Goal: Information Seeking & Learning: Check status

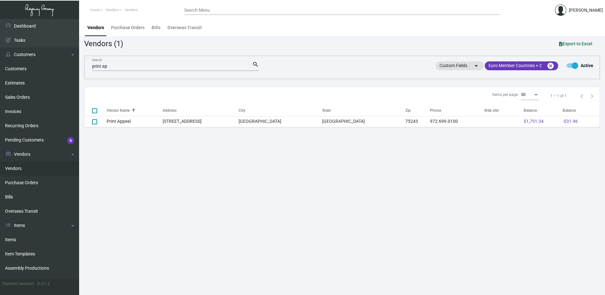
scroll to position [1, 0]
click at [34, 195] on link "Bills" at bounding box center [39, 197] width 79 height 14
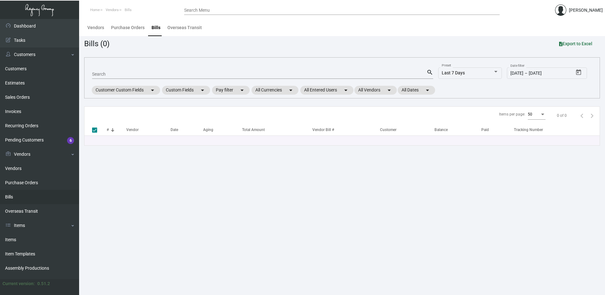
click at [35, 196] on link "Bills" at bounding box center [39, 197] width 79 height 14
drag, startPoint x: 28, startPoint y: 238, endPoint x: 53, endPoint y: 239, distance: 24.7
click at [28, 238] on link "Items" at bounding box center [39, 240] width 79 height 14
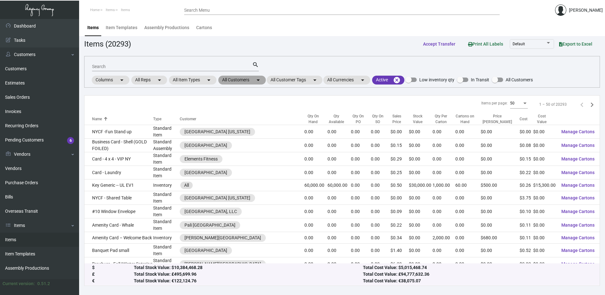
click at [242, 81] on mat-chip "All Customers arrow_drop_down" at bounding box center [241, 80] width 47 height 9
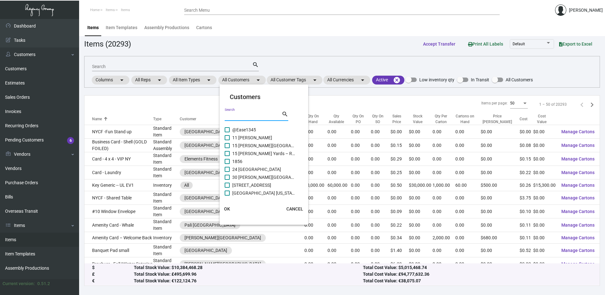
click at [255, 115] on input "Search" at bounding box center [253, 116] width 57 height 5
paste input "Ruby Hospitality"
type input "Ruby Hospitality"
drag, startPoint x: 227, startPoint y: 154, endPoint x: 229, endPoint y: 173, distance: 18.8
click at [227, 154] on span at bounding box center [227, 153] width 5 height 5
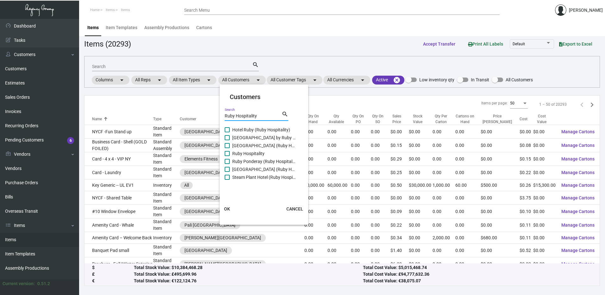
click at [227, 156] on input "Ruby Hospitality" at bounding box center [227, 156] width 0 height 0
checkbox input "true"
click at [227, 207] on span "OK" at bounding box center [227, 208] width 6 height 5
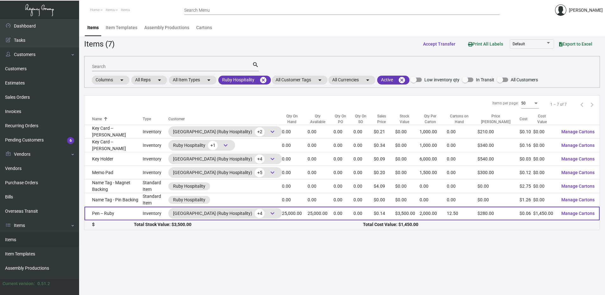
click at [101, 209] on td "Pen -- Ruby" at bounding box center [114, 214] width 58 height 14
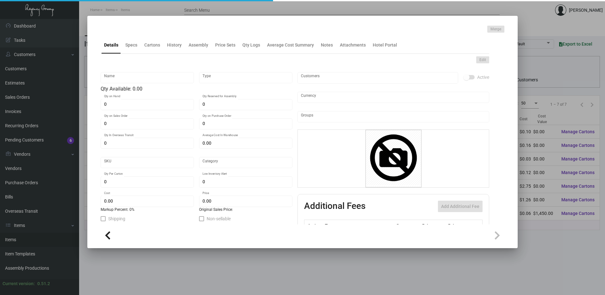
type input "Pen -- Ruby"
type input "Inventory"
type input "25,000"
type input "$ 0.087"
type input "Overseas"
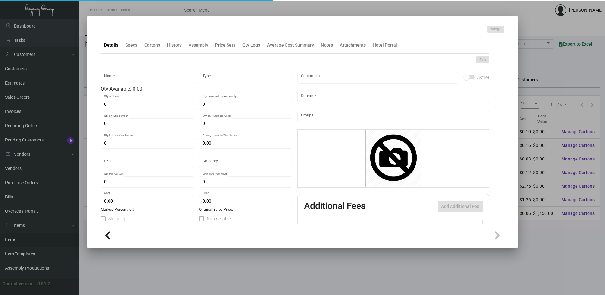
type input "2,000"
type input "$ 0.058"
type input "$ 0.14"
checkbox input "true"
type input "United States Dollar $"
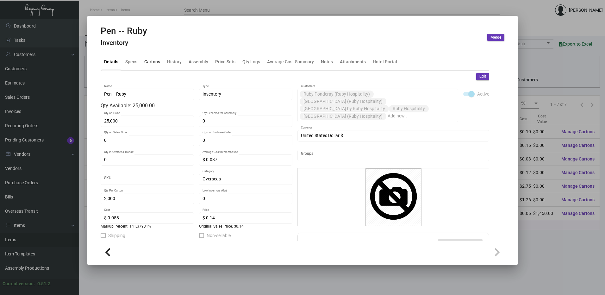
click at [152, 62] on div "Cartons" at bounding box center [152, 61] width 16 height 7
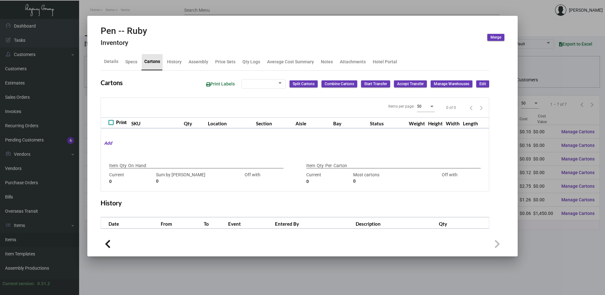
type input "25,000"
type input "25000"
type input "0"
type input "2,000"
type input "2000"
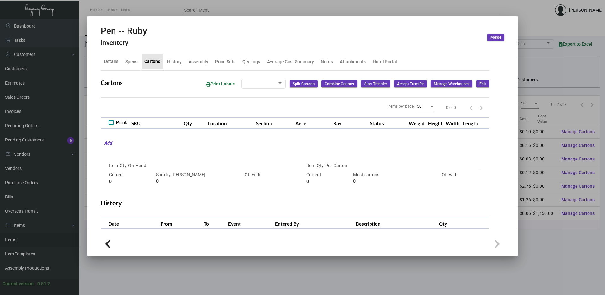
type input "0"
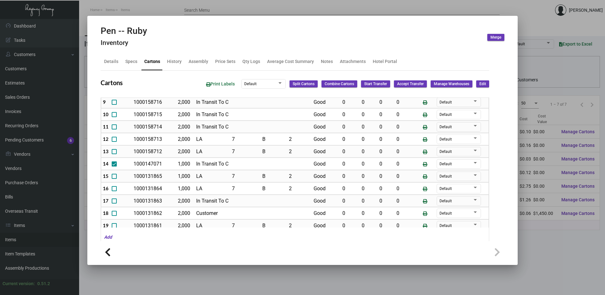
scroll to position [161, 0]
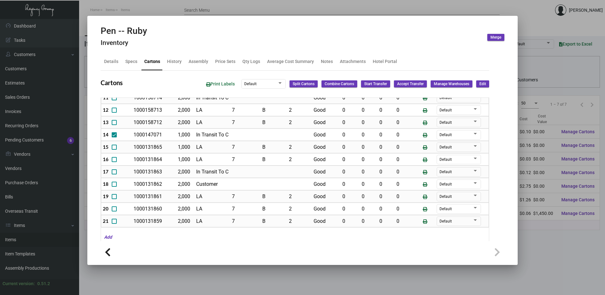
click at [480, 84] on span "Edit" at bounding box center [483, 83] width 7 height 5
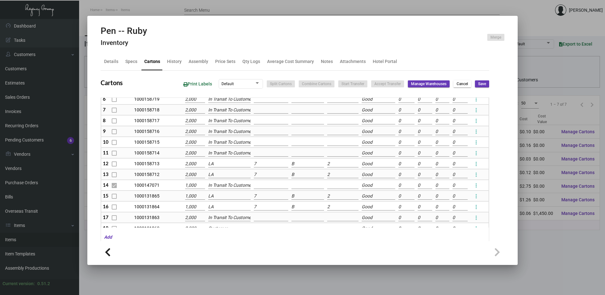
scroll to position [95, 0]
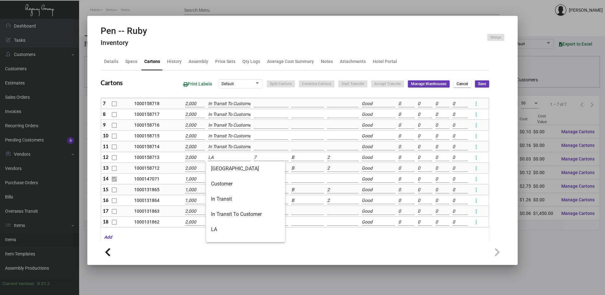
click at [228, 156] on input "LA" at bounding box center [229, 157] width 43 height 7
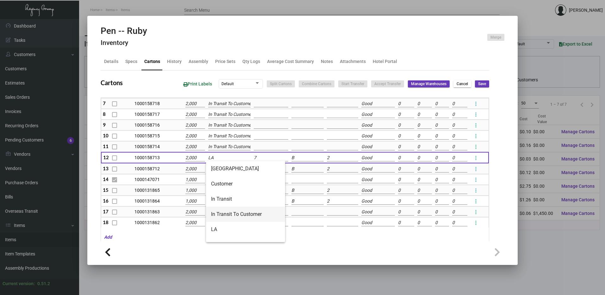
click at [236, 212] on span "In Transit To Customer" at bounding box center [245, 214] width 69 height 15
type input "In Transit To Customer"
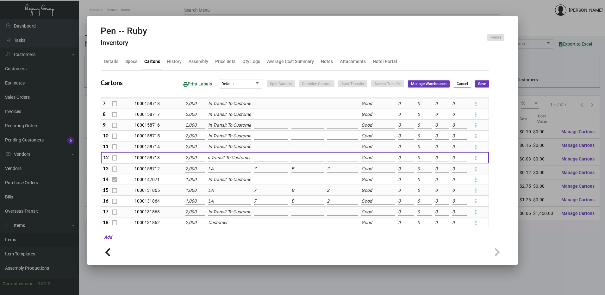
scroll to position [0, 0]
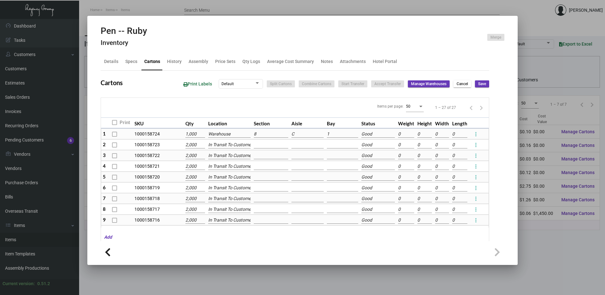
click at [234, 132] on input "Warehouse" at bounding box center [229, 134] width 42 height 7
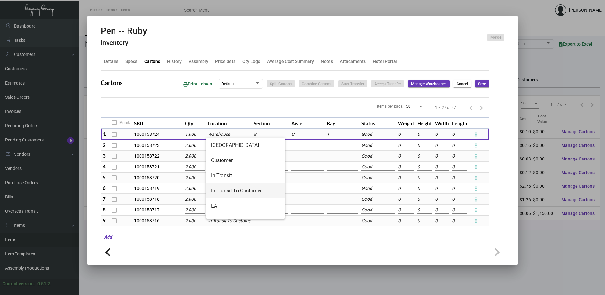
click at [247, 186] on span "In Transit To Customer" at bounding box center [245, 190] width 69 height 15
type input "In Transit To Customer"
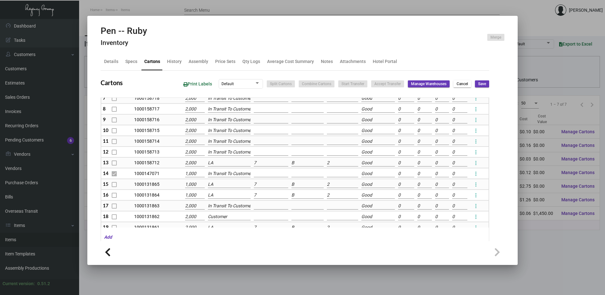
scroll to position [127, 0]
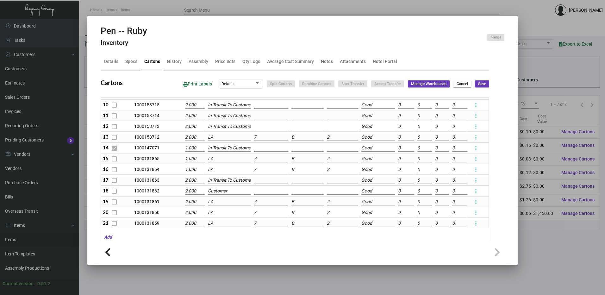
click at [227, 138] on input "LA" at bounding box center [229, 137] width 42 height 7
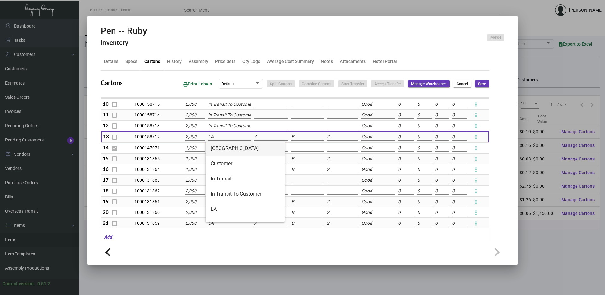
scroll to position [126, 0]
click at [237, 192] on span "In Transit To Customer" at bounding box center [245, 193] width 69 height 15
type input "In Transit To Customer"
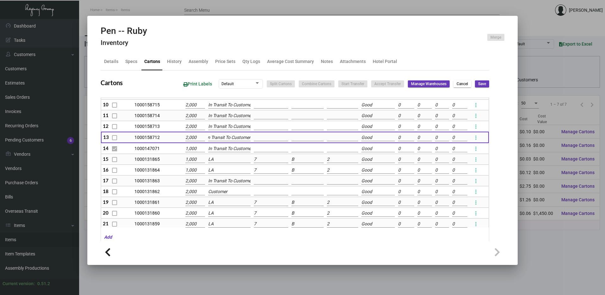
click at [222, 159] on input "LA" at bounding box center [229, 159] width 42 height 7
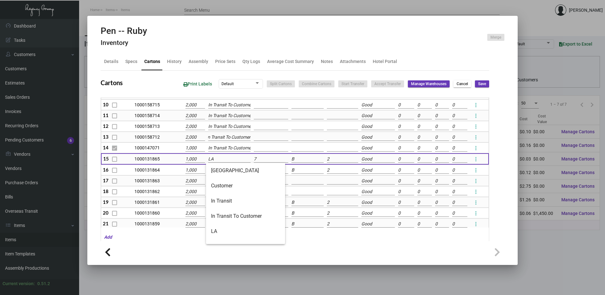
scroll to position [0, 0]
click at [233, 216] on span "In Transit To Customer" at bounding box center [245, 216] width 69 height 15
type input "In Transit To Customer"
click at [223, 171] on input "LA" at bounding box center [229, 170] width 42 height 7
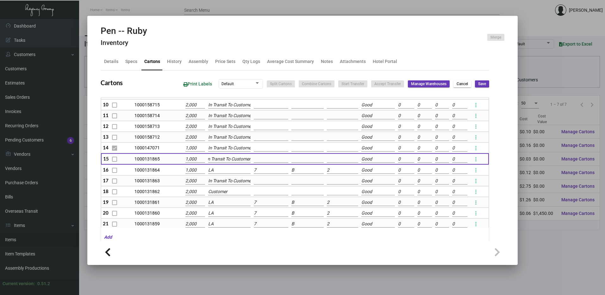
scroll to position [0, 0]
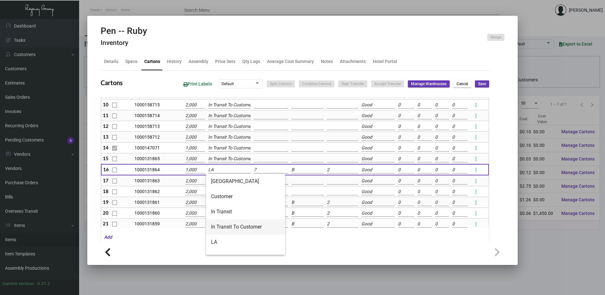
click at [232, 229] on span "In Transit To Customer" at bounding box center [245, 226] width 69 height 15
type input "In Transit To Customer"
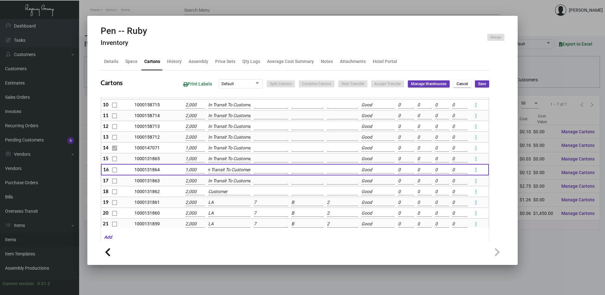
click at [229, 200] on input "LA" at bounding box center [229, 202] width 42 height 7
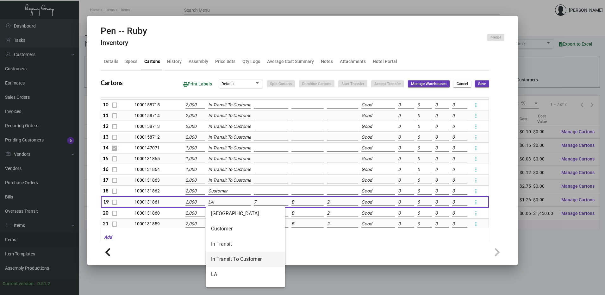
click at [228, 256] on span "In Transit To Customer" at bounding box center [245, 259] width 69 height 15
type input "In Transit To Customer"
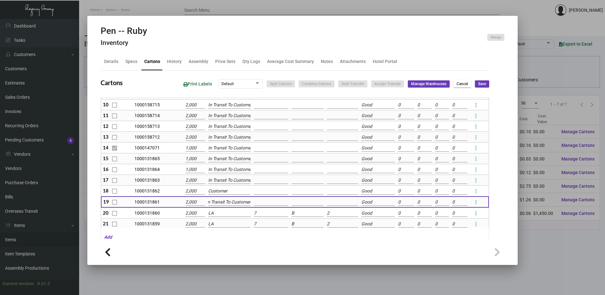
click at [480, 85] on span "Save" at bounding box center [482, 83] width 8 height 5
type input "0"
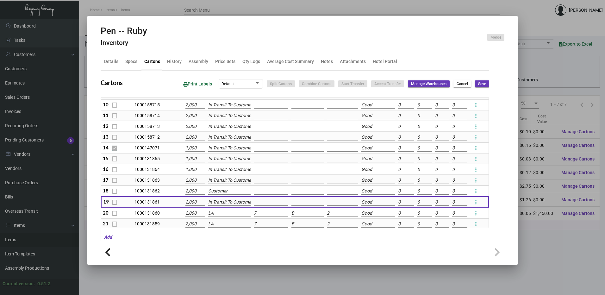
type input "0"
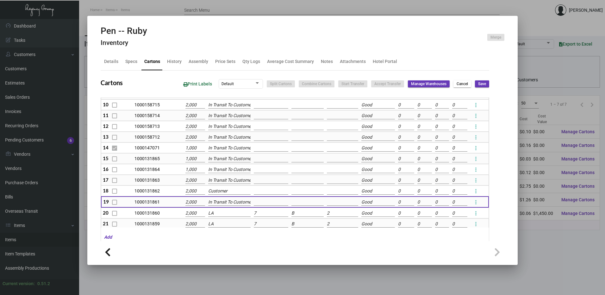
type input "0"
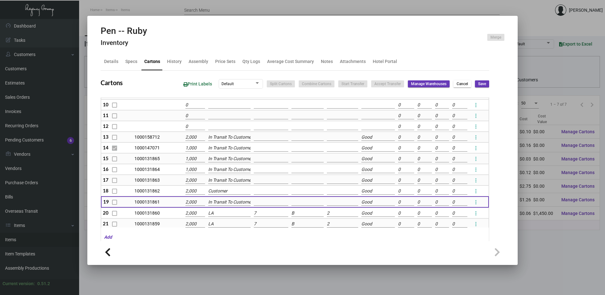
checkbox input "false"
type input "0"
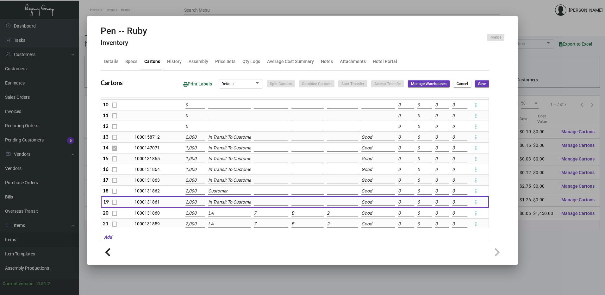
type input "0"
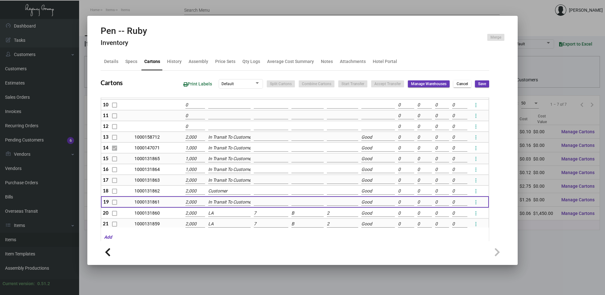
type input "0"
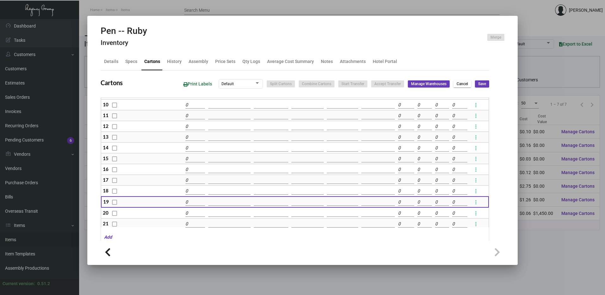
scroll to position [101, 0]
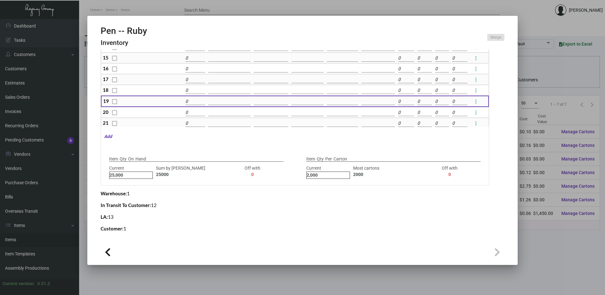
type input "16000"
type input "+9000"
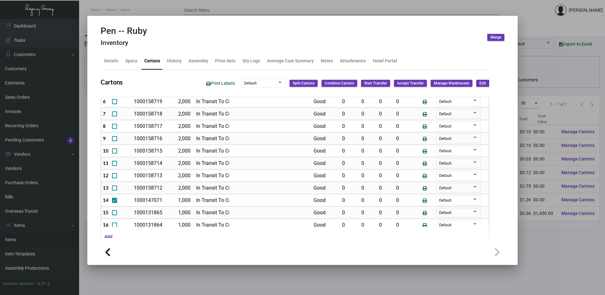
scroll to position [0, 0]
click at [480, 85] on span "Edit" at bounding box center [483, 83] width 7 height 5
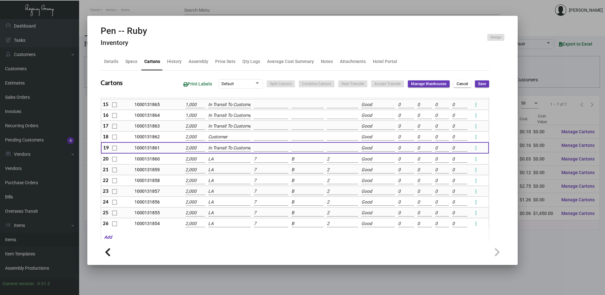
scroll to position [180, 0]
click at [228, 161] on input "LA" at bounding box center [229, 158] width 42 height 7
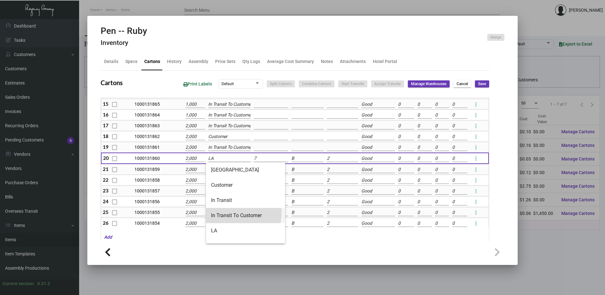
click at [235, 213] on span "In Transit To Customer" at bounding box center [245, 215] width 69 height 15
type input "In Transit To Customer"
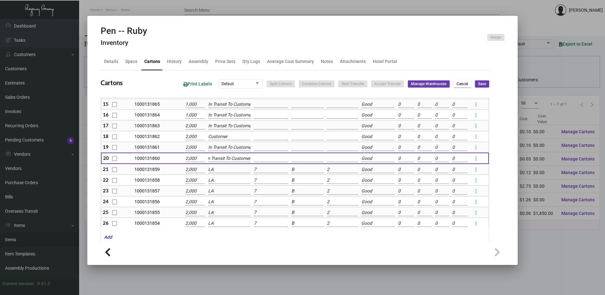
click at [229, 170] on input "LA" at bounding box center [229, 169] width 42 height 7
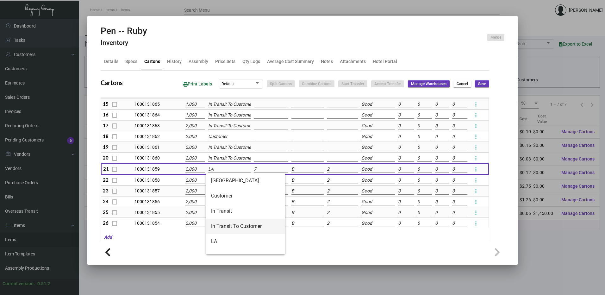
click at [238, 222] on span "In Transit To Customer" at bounding box center [245, 226] width 69 height 15
type input "In Transit To Customer"
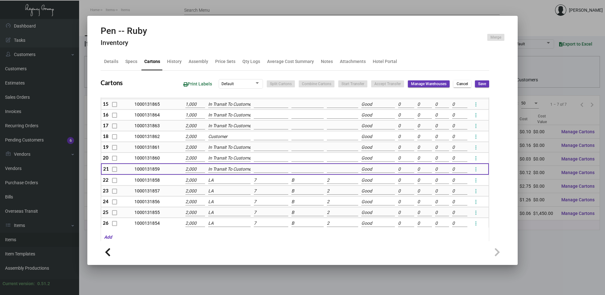
scroll to position [0, 3]
click at [228, 179] on input "LA" at bounding box center [229, 180] width 42 height 7
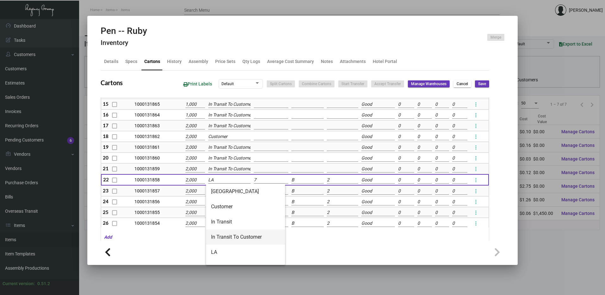
click at [250, 243] on span "In Transit To Customer" at bounding box center [245, 237] width 69 height 15
type input "In Transit To Customer"
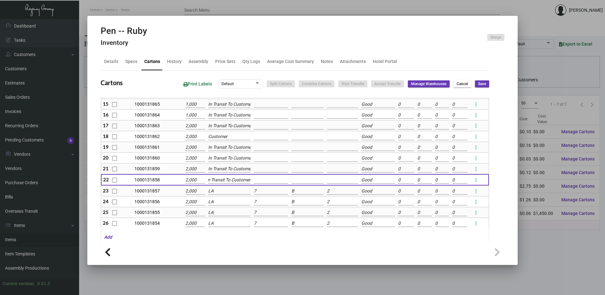
click at [225, 192] on input "LA" at bounding box center [229, 191] width 42 height 7
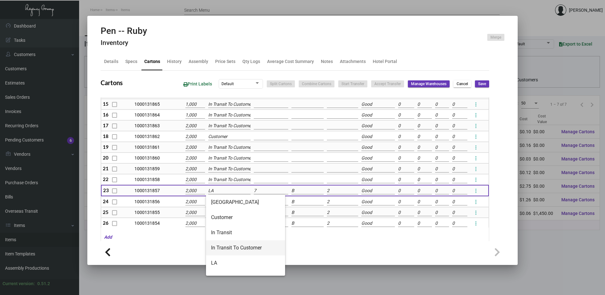
click at [235, 244] on span "In Transit To Customer" at bounding box center [245, 247] width 69 height 15
type input "In Transit To Customer"
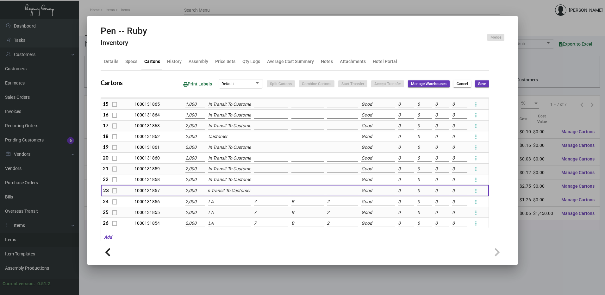
click at [478, 81] on button "Save" at bounding box center [482, 83] width 14 height 7
type input "0"
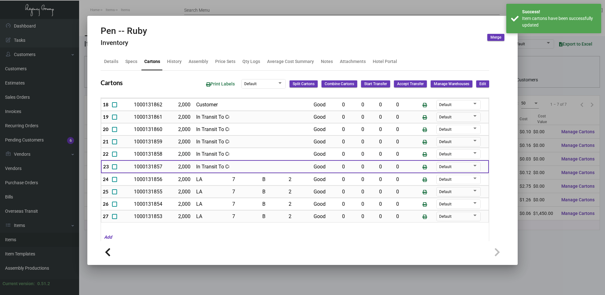
click at [480, 85] on span "Edit" at bounding box center [483, 83] width 7 height 5
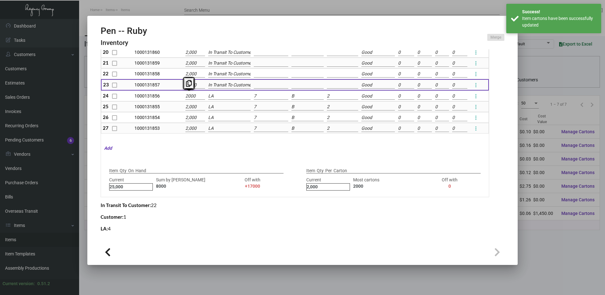
click at [190, 97] on input "2000" at bounding box center [196, 96] width 20 height 7
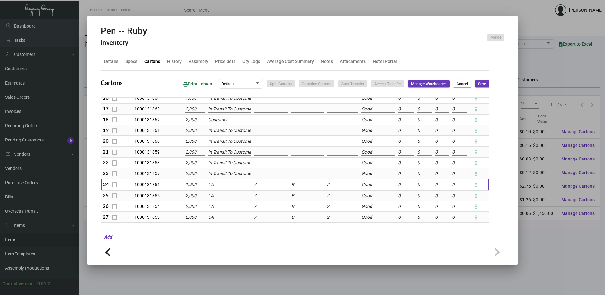
click at [478, 85] on span "Save" at bounding box center [482, 83] width 8 height 5
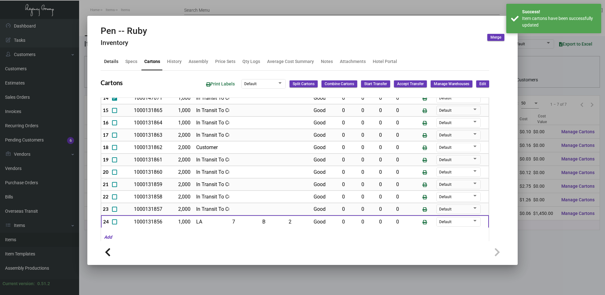
click at [117, 64] on div "Details" at bounding box center [111, 61] width 14 height 7
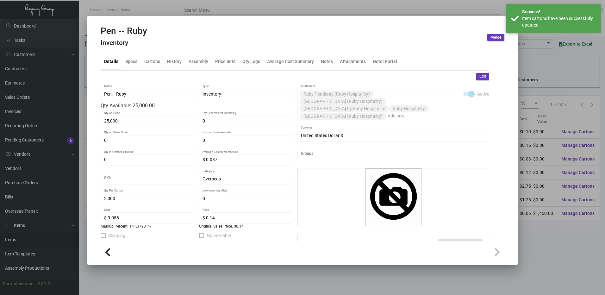
click at [479, 74] on button "Edit" at bounding box center [482, 76] width 13 height 7
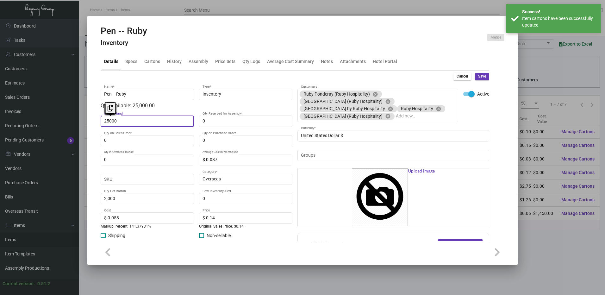
click at [141, 123] on input "25000" at bounding box center [147, 121] width 87 height 5
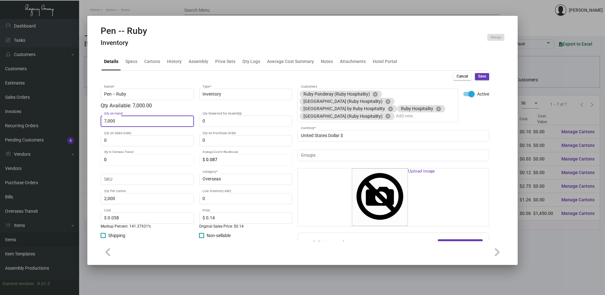
click at [484, 74] on button "Save" at bounding box center [482, 76] width 14 height 7
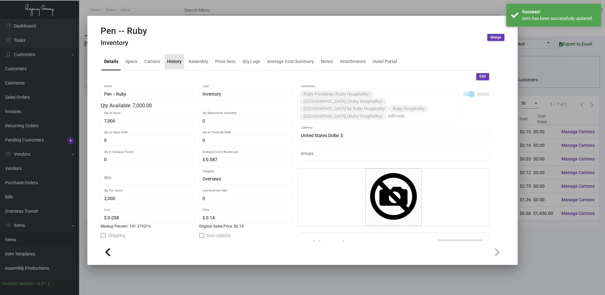
click at [167, 66] on div "History" at bounding box center [175, 61] width 20 height 15
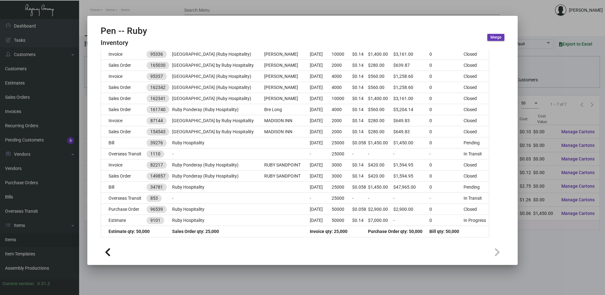
drag, startPoint x: 190, startPoint y: 9, endPoint x: 165, endPoint y: 22, distance: 28.0
click at [190, 9] on div at bounding box center [302, 147] width 605 height 295
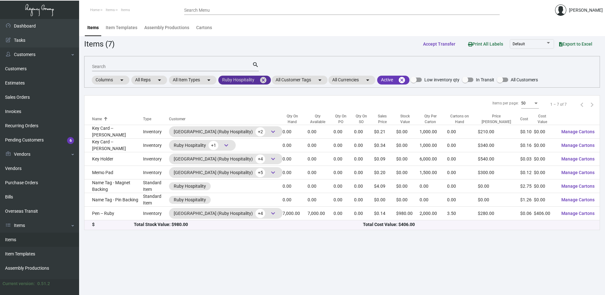
click at [265, 78] on mat-icon "cancel" at bounding box center [264, 80] width 8 height 8
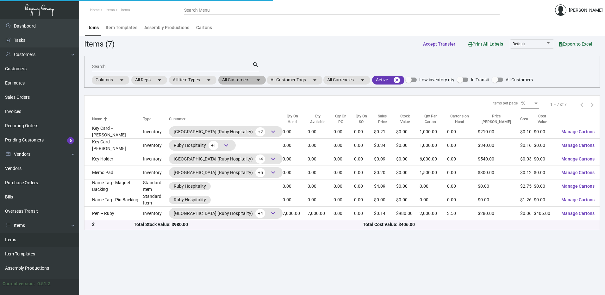
click at [247, 84] on mat-chip "All Customers arrow_drop_down" at bounding box center [241, 80] width 47 height 9
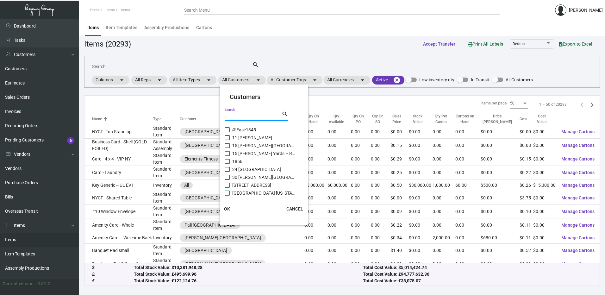
click at [253, 114] on input "Search" at bounding box center [253, 116] width 57 height 5
paste input "[GEOGRAPHIC_DATA] [GEOGRAPHIC_DATA]"
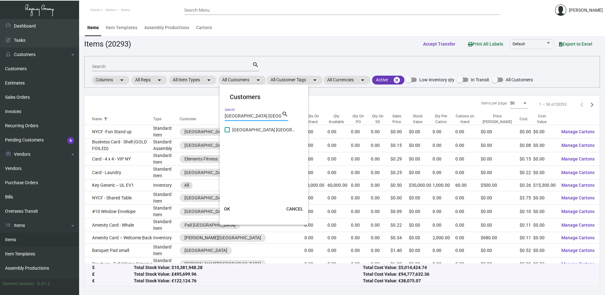
click at [227, 130] on span at bounding box center [227, 129] width 5 height 5
click at [227, 132] on input "[GEOGRAPHIC_DATA] [GEOGRAPHIC_DATA]" at bounding box center [227, 132] width 0 height 0
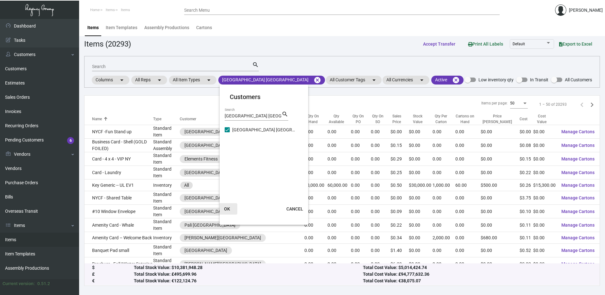
click at [227, 204] on button "OK" at bounding box center [227, 208] width 20 height 11
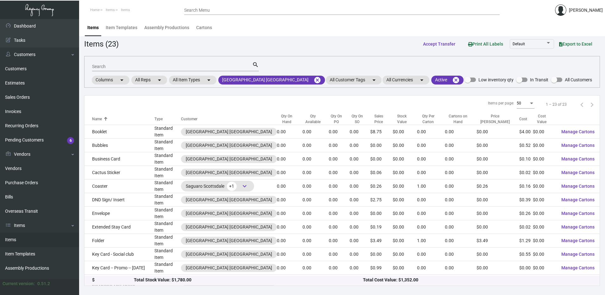
click at [277, 118] on div "Qty On Hand" at bounding box center [287, 118] width 20 height 11
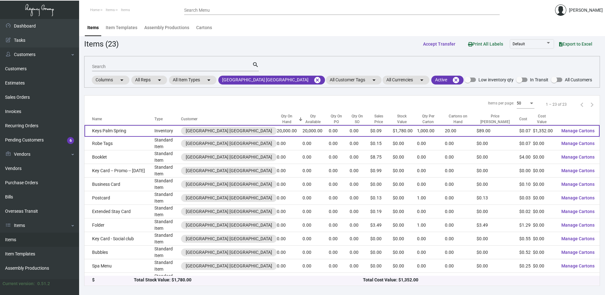
click at [144, 130] on td "Keys Palm Spring" at bounding box center [120, 131] width 70 height 12
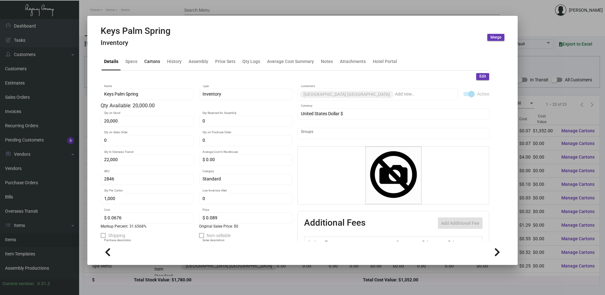
click at [155, 63] on div "Cartons" at bounding box center [152, 61] width 16 height 7
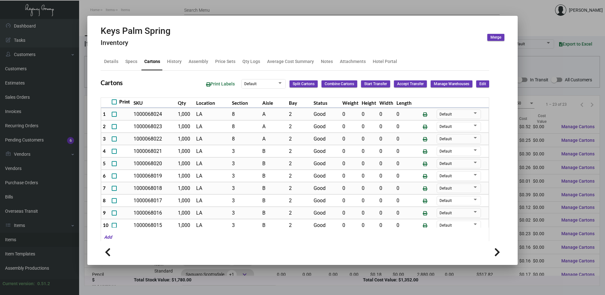
scroll to position [32, 0]
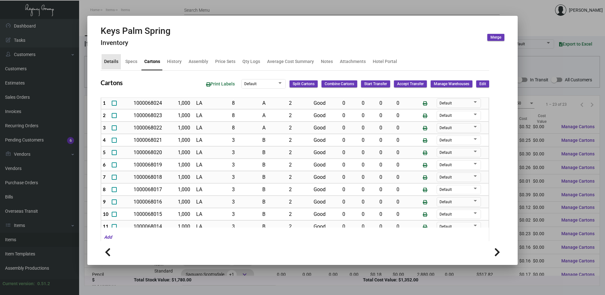
click at [117, 60] on div "Details" at bounding box center [111, 61] width 14 height 7
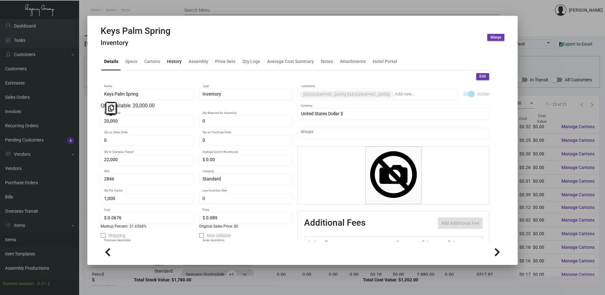
click at [176, 63] on div "History" at bounding box center [174, 61] width 15 height 7
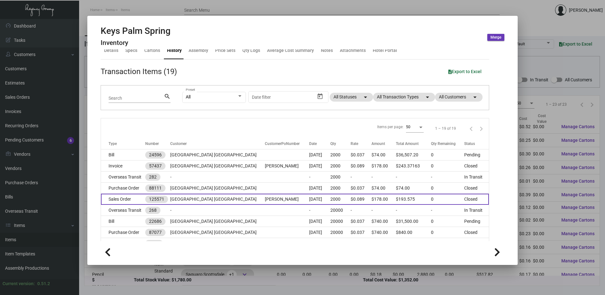
scroll to position [0, 0]
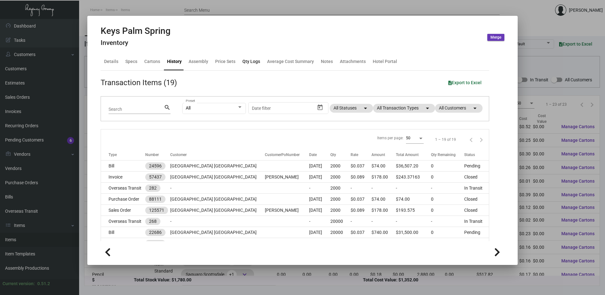
click at [249, 60] on div "Qty Logs" at bounding box center [252, 61] width 18 height 7
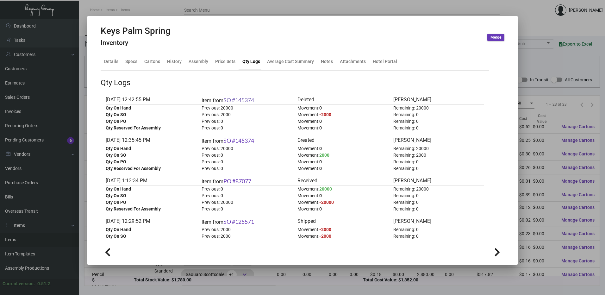
click at [246, 100] on link "SO #145374" at bounding box center [239, 100] width 31 height 7
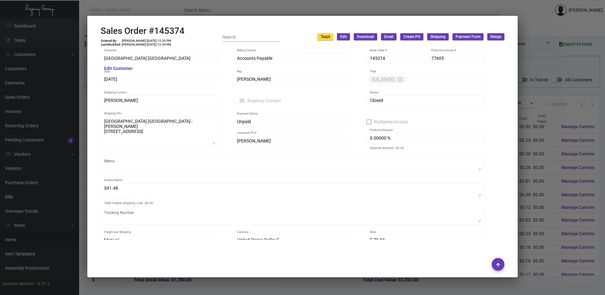
click at [185, 9] on div at bounding box center [302, 147] width 605 height 295
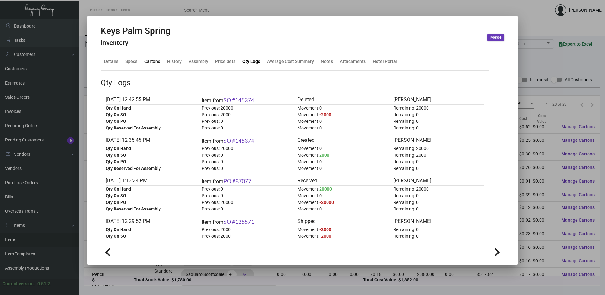
click at [153, 60] on div "Cartons" at bounding box center [152, 61] width 16 height 7
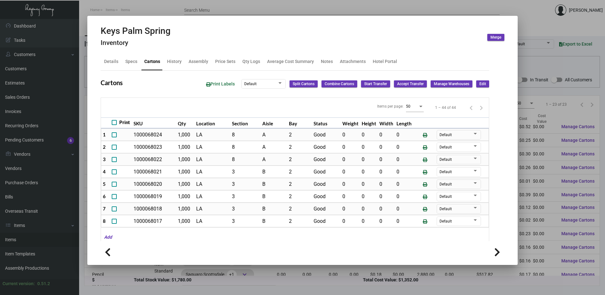
click at [175, 60] on div "History" at bounding box center [174, 61] width 15 height 7
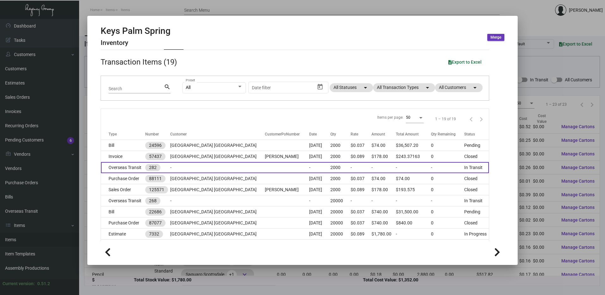
scroll to position [32, 0]
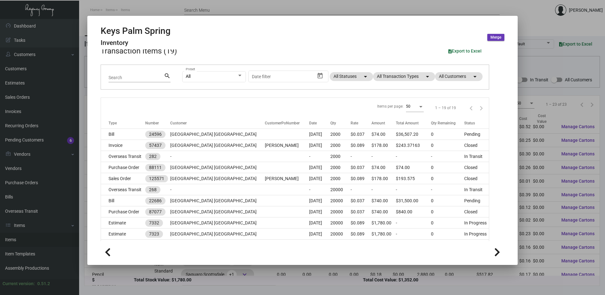
click at [169, 3] on div at bounding box center [302, 147] width 605 height 295
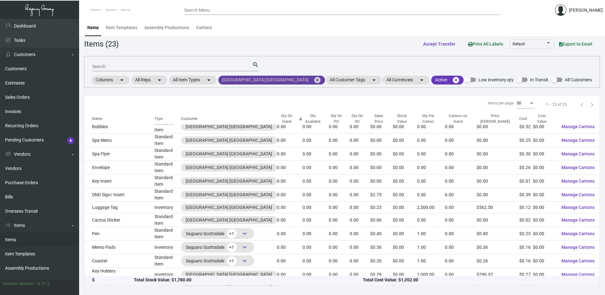
click at [314, 79] on mat-icon "cancel" at bounding box center [318, 80] width 8 height 8
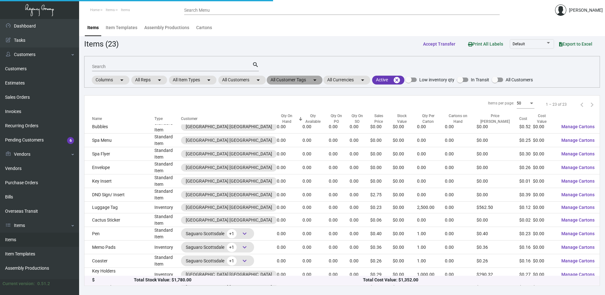
click at [277, 82] on mat-chip "All Customer Tags arrow_drop_down" at bounding box center [295, 80] width 56 height 9
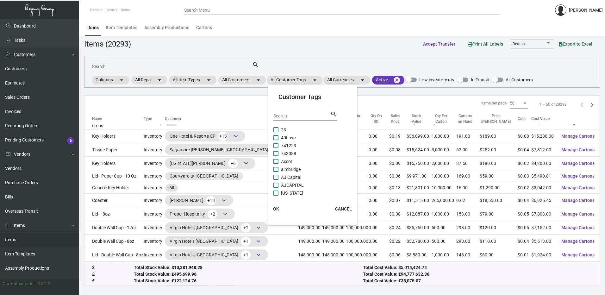
click at [263, 82] on div at bounding box center [302, 147] width 605 height 295
click at [257, 81] on mat-icon "arrow_drop_down" at bounding box center [259, 80] width 8 height 8
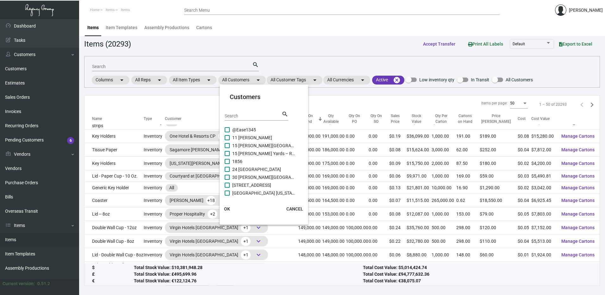
click at [246, 114] on input "Search" at bounding box center [253, 116] width 57 height 5
click at [229, 139] on span at bounding box center [227, 137] width 5 height 5
click at [227, 140] on input "Marriott [PERSON_NAME][GEOGRAPHIC_DATA]" at bounding box center [227, 140] width 0 height 0
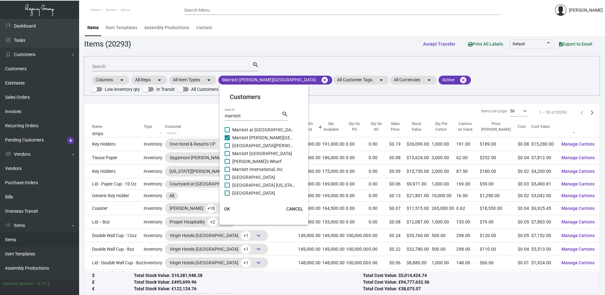
click at [230, 208] on span "OK" at bounding box center [227, 208] width 6 height 5
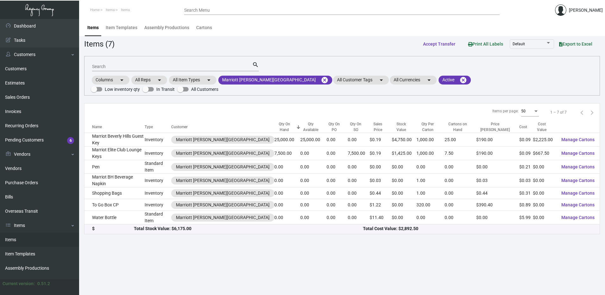
scroll to position [0, 0]
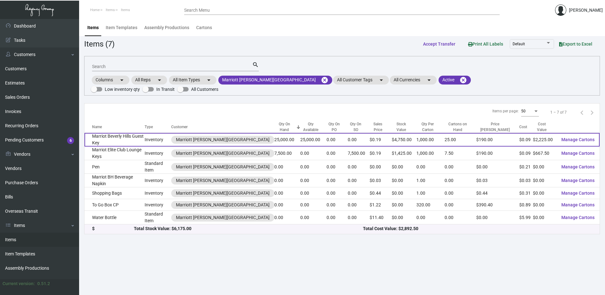
click at [144, 133] on td "Marriot Beverly Hills Guest Key" at bounding box center [115, 140] width 60 height 14
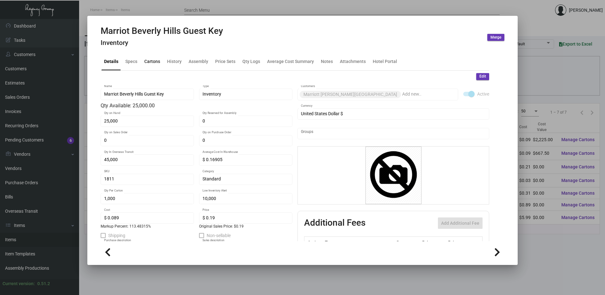
click at [153, 61] on div "Cartons" at bounding box center [152, 61] width 16 height 7
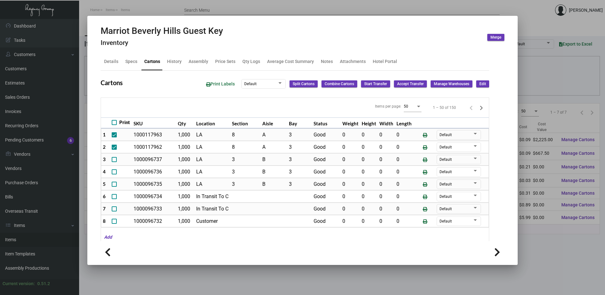
click at [270, 6] on div at bounding box center [302, 147] width 605 height 295
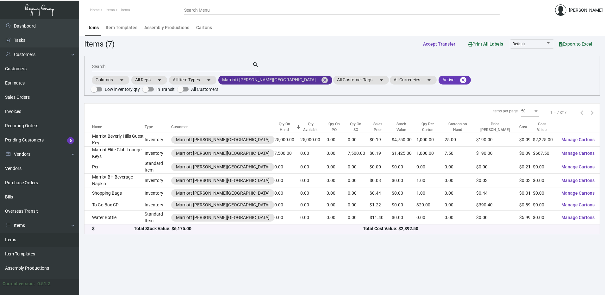
drag, startPoint x: 273, startPoint y: 78, endPoint x: 265, endPoint y: 81, distance: 8.2
click at [321, 78] on mat-icon "cancel" at bounding box center [325, 80] width 8 height 8
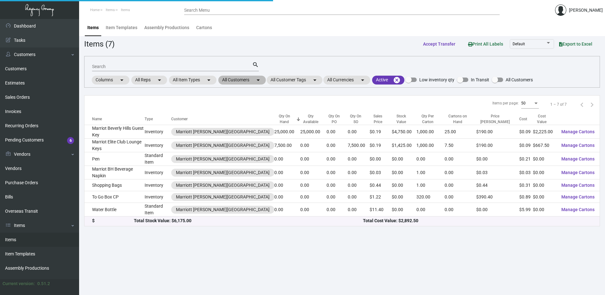
click at [258, 83] on mat-icon "arrow_drop_down" at bounding box center [259, 80] width 8 height 8
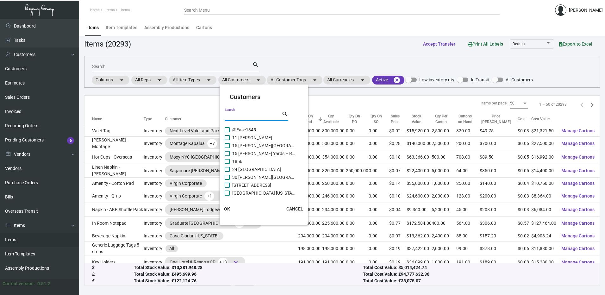
click at [249, 114] on input "Search" at bounding box center [253, 116] width 57 height 5
paste input "Saguaro Scottsdale"
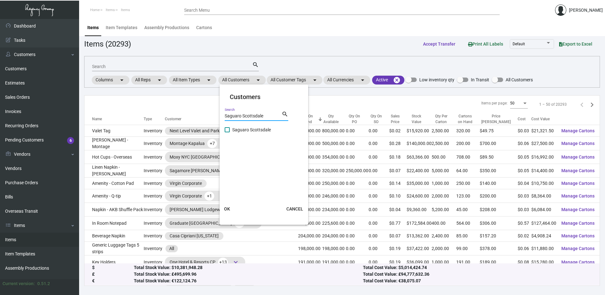
click at [230, 129] on label "Saguaro Scottsdale" at bounding box center [260, 130] width 71 height 8
click at [227, 132] on input "Saguaro Scottsdale" at bounding box center [227, 132] width 0 height 0
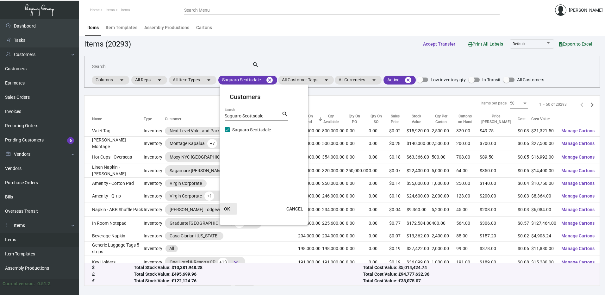
click at [227, 206] on button "OK" at bounding box center [227, 208] width 20 height 11
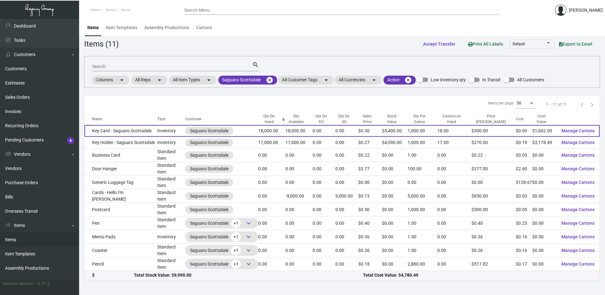
click at [144, 130] on td "Key Card - Saguaro Scottsdale" at bounding box center [121, 131] width 73 height 12
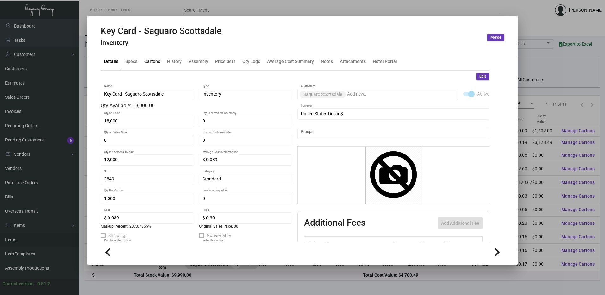
click at [154, 68] on div "Cartons" at bounding box center [152, 61] width 21 height 15
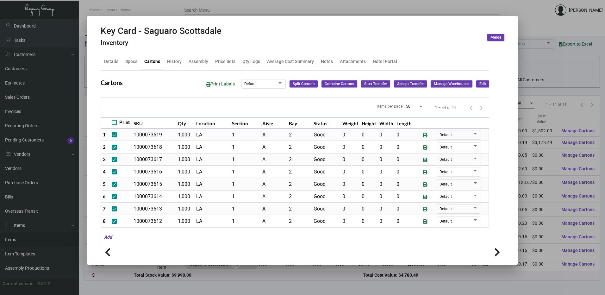
click at [182, 11] on div at bounding box center [302, 147] width 605 height 295
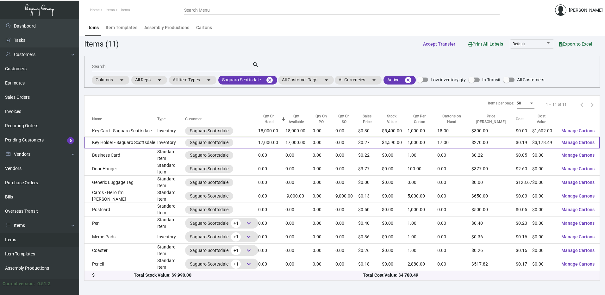
click at [134, 139] on td "Key Holder - Saguaro Scottsdale" at bounding box center [121, 143] width 73 height 12
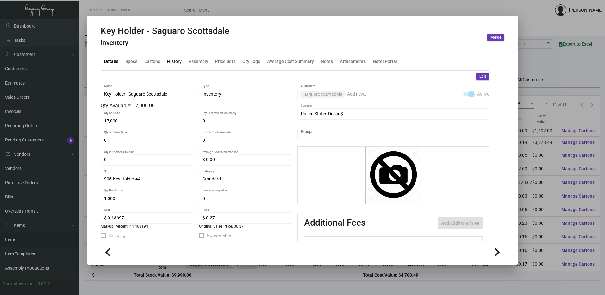
click at [170, 62] on div "History" at bounding box center [174, 61] width 15 height 7
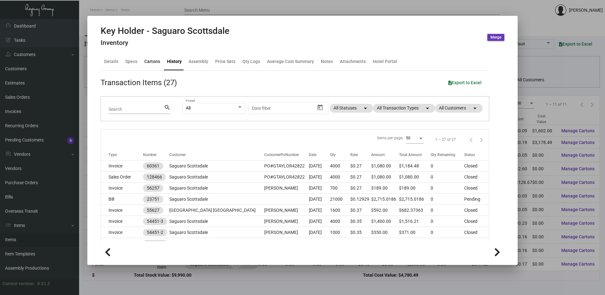
click at [149, 64] on div "Cartons" at bounding box center [152, 61] width 16 height 7
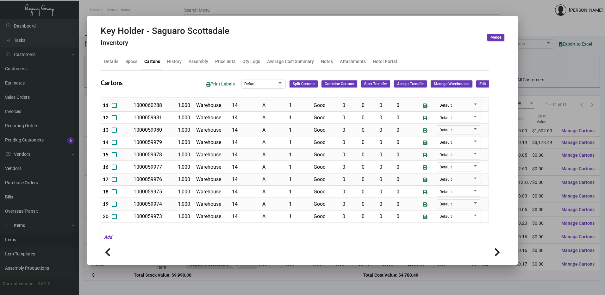
click at [480, 86] on span "Edit" at bounding box center [483, 83] width 7 height 5
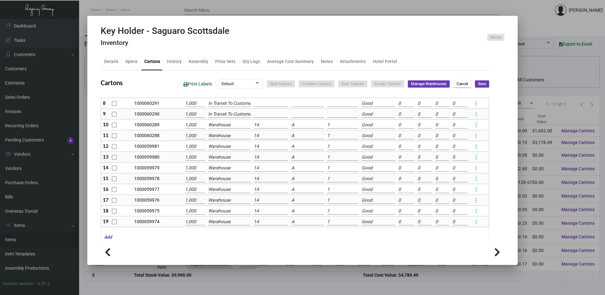
scroll to position [121, 0]
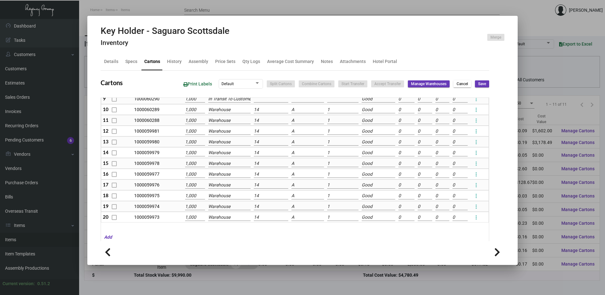
click at [229, 104] on td "In Transit To Customer" at bounding box center [230, 98] width 46 height 11
click at [228, 109] on input "Warehouse" at bounding box center [229, 109] width 42 height 7
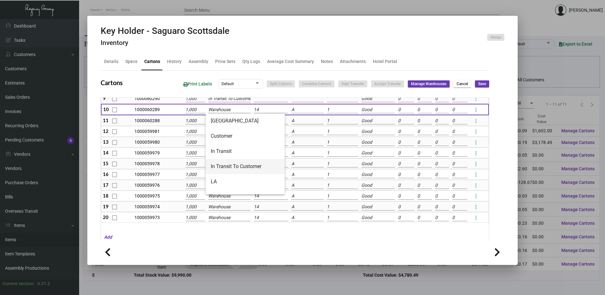
click at [239, 167] on span "In Transit To Customer" at bounding box center [245, 166] width 69 height 15
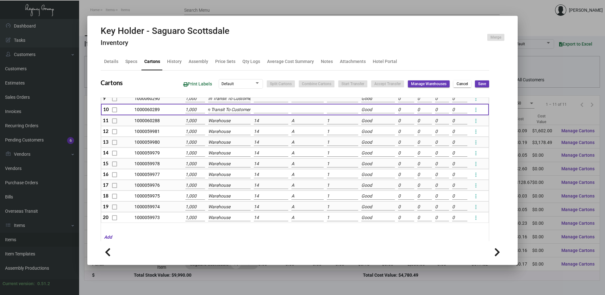
click at [230, 125] on td "Warehouse" at bounding box center [230, 120] width 46 height 11
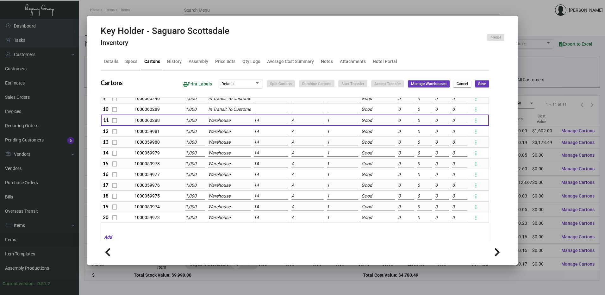
click at [230, 123] on input "Warehouse" at bounding box center [229, 120] width 42 height 7
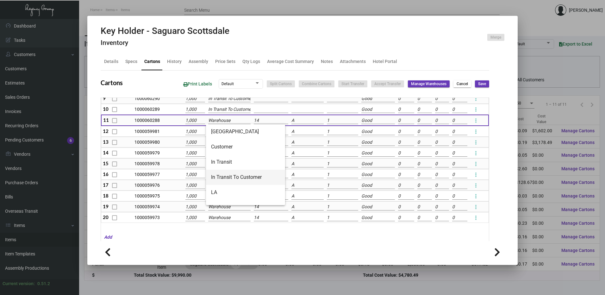
click at [231, 173] on span "In Transit To Customer" at bounding box center [245, 177] width 69 height 15
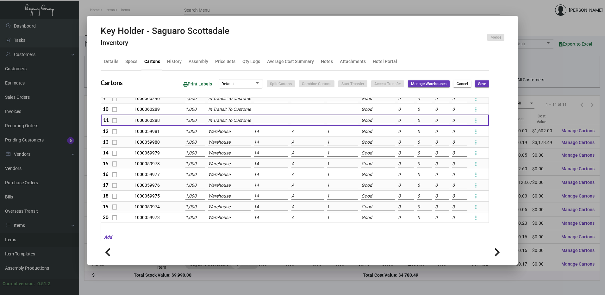
scroll to position [0, 3]
click at [229, 130] on input "Warehouse" at bounding box center [229, 131] width 42 height 7
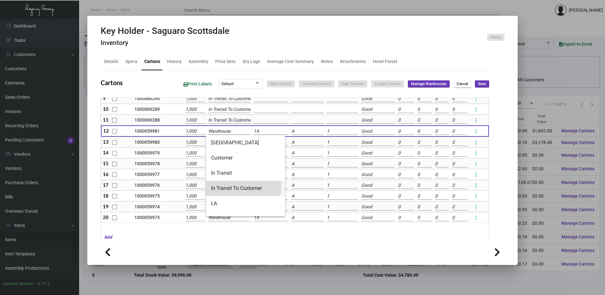
click at [234, 187] on span "In Transit To Customer" at bounding box center [245, 188] width 69 height 15
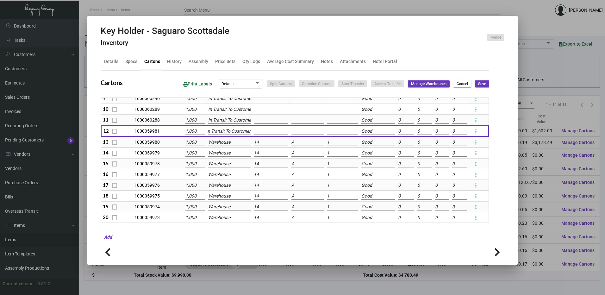
click at [228, 144] on input "Warehouse" at bounding box center [229, 142] width 42 height 7
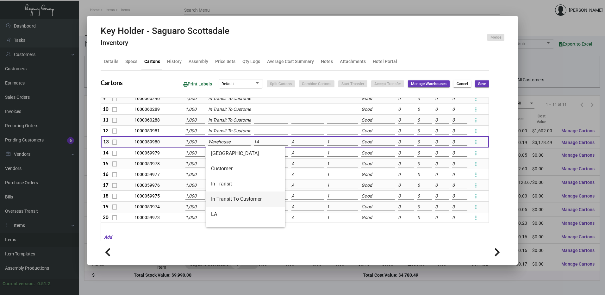
click at [236, 197] on span "In Transit To Customer" at bounding box center [245, 199] width 69 height 15
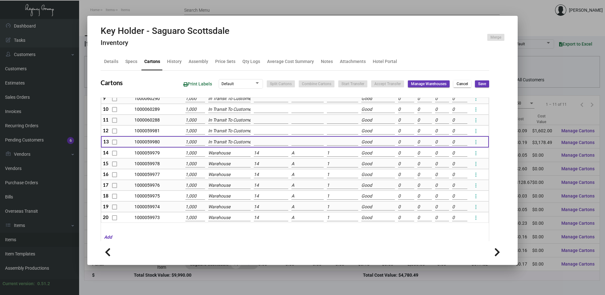
scroll to position [0, 3]
click at [228, 153] on input "Warehouse" at bounding box center [229, 153] width 42 height 7
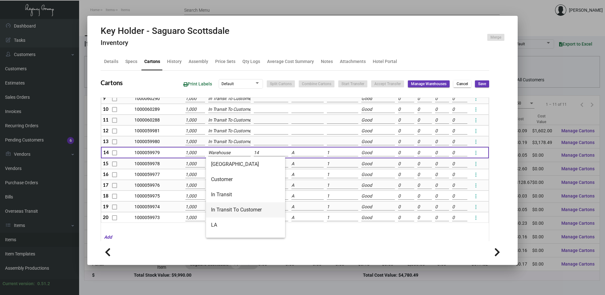
click at [236, 205] on span "In Transit To Customer" at bounding box center [245, 209] width 69 height 15
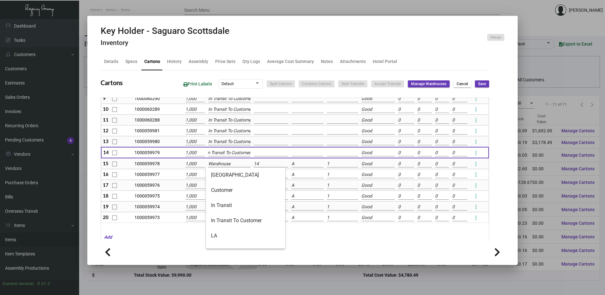
click at [230, 164] on input "Warehouse" at bounding box center [229, 164] width 42 height 7
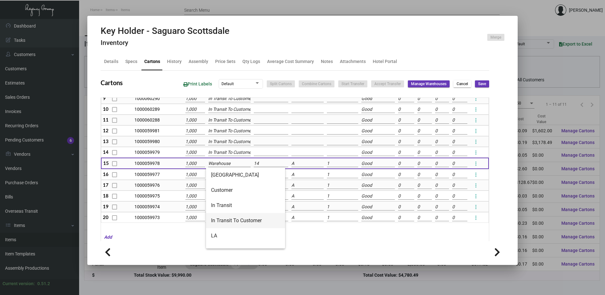
click at [234, 216] on span "In Transit To Customer" at bounding box center [245, 220] width 69 height 15
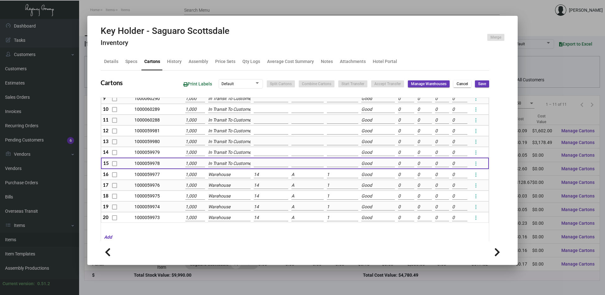
scroll to position [0, 3]
click at [228, 176] on input "Warehouse" at bounding box center [229, 174] width 42 height 7
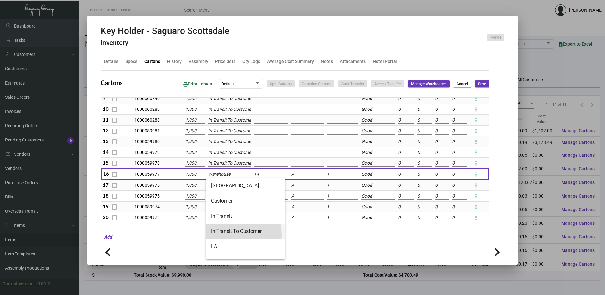
click at [229, 235] on span "In Transit To Customer" at bounding box center [245, 231] width 69 height 15
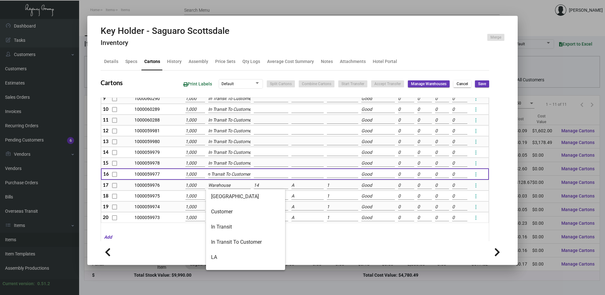
click at [222, 186] on input "Warehouse" at bounding box center [229, 185] width 42 height 7
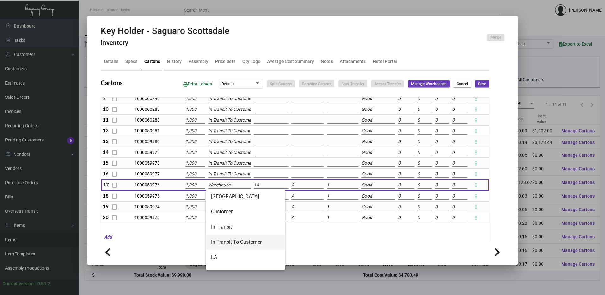
click at [226, 241] on span "In Transit To Customer" at bounding box center [245, 242] width 69 height 15
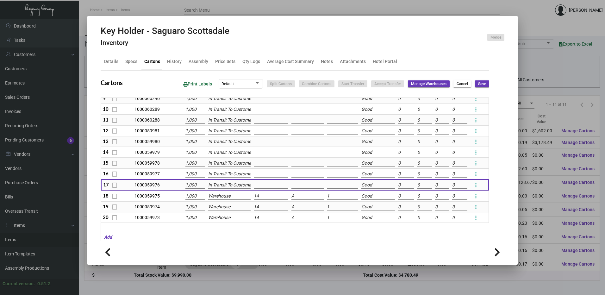
scroll to position [0, 3]
click at [224, 193] on input "Warehouse" at bounding box center [229, 196] width 42 height 7
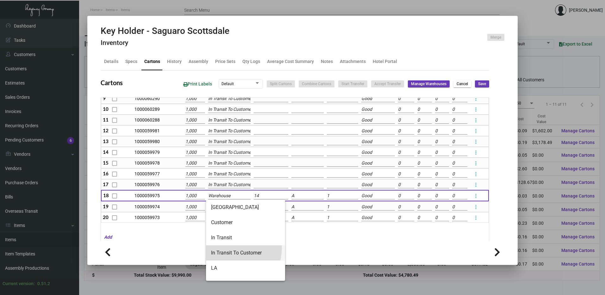
click at [230, 248] on span "In Transit To Customer" at bounding box center [245, 252] width 69 height 15
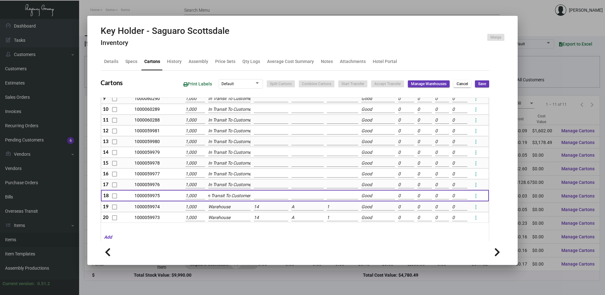
click at [225, 205] on input "Warehouse" at bounding box center [229, 207] width 42 height 7
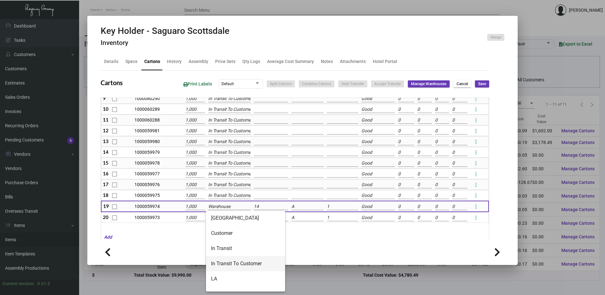
click at [234, 264] on span "In Transit To Customer" at bounding box center [245, 263] width 69 height 15
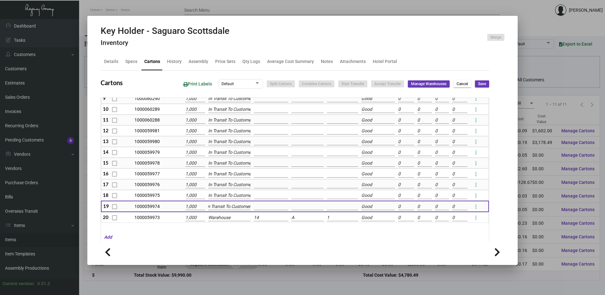
click at [228, 218] on input "Warehouse" at bounding box center [229, 217] width 42 height 7
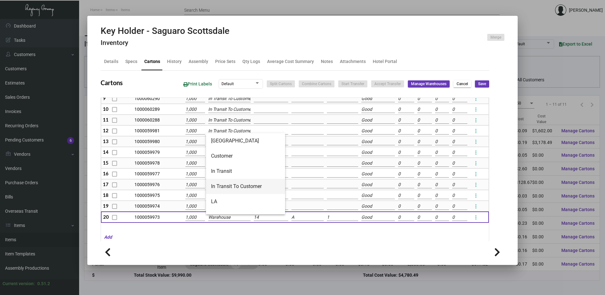
click at [233, 186] on span "In Transit To Customer" at bounding box center [245, 186] width 69 height 15
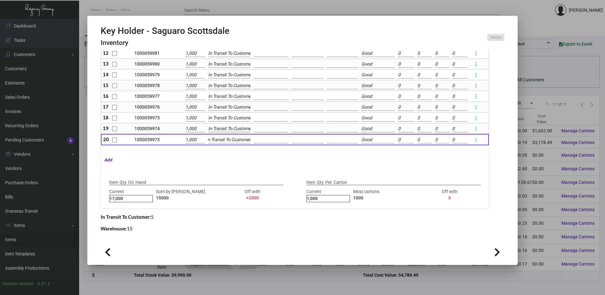
scroll to position [49, 0]
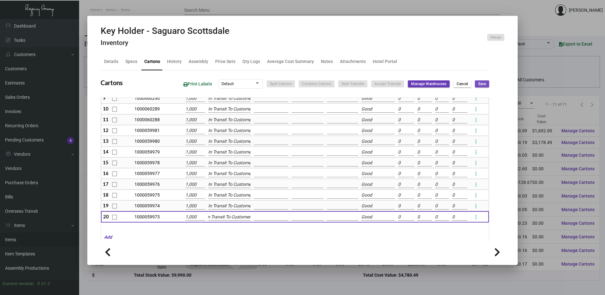
click at [478, 85] on span "Save" at bounding box center [482, 83] width 8 height 5
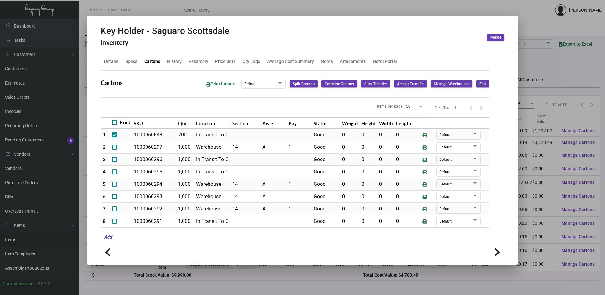
click at [484, 84] on button "Edit" at bounding box center [482, 83] width 13 height 7
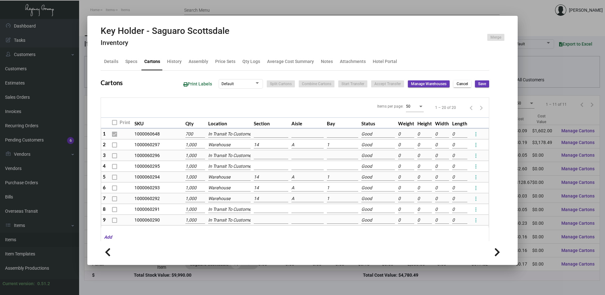
click at [230, 142] on input "Warehouse" at bounding box center [229, 145] width 42 height 7
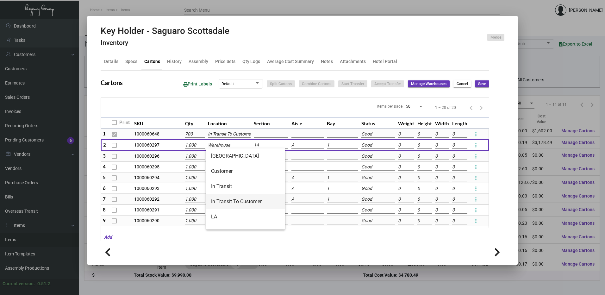
click at [236, 195] on span "In Transit To Customer" at bounding box center [245, 201] width 69 height 15
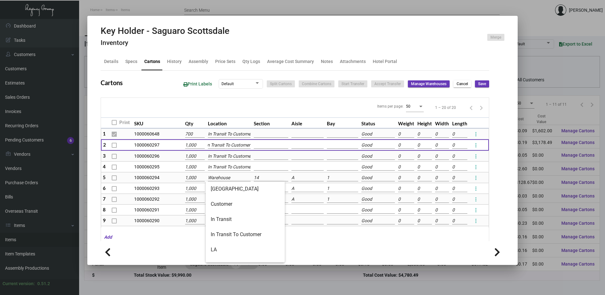
click at [225, 178] on input "Warehouse" at bounding box center [229, 177] width 42 height 7
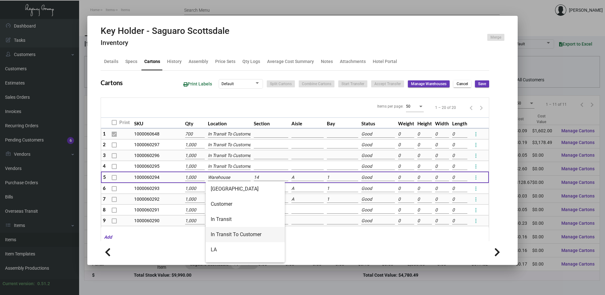
click at [232, 230] on span "In Transit To Customer" at bounding box center [245, 234] width 69 height 15
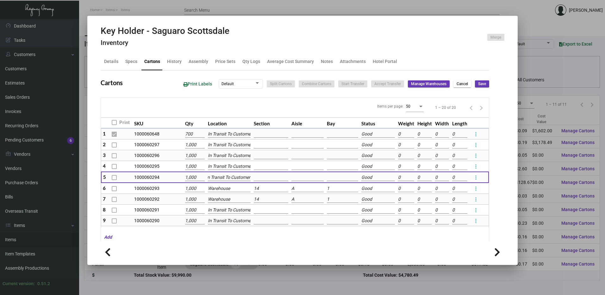
click at [228, 187] on input "Warehouse" at bounding box center [229, 188] width 42 height 7
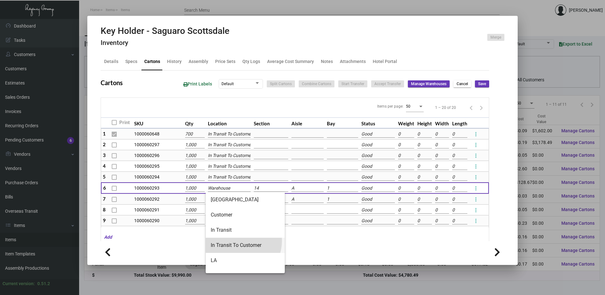
click at [238, 241] on span "In Transit To Customer" at bounding box center [245, 245] width 69 height 15
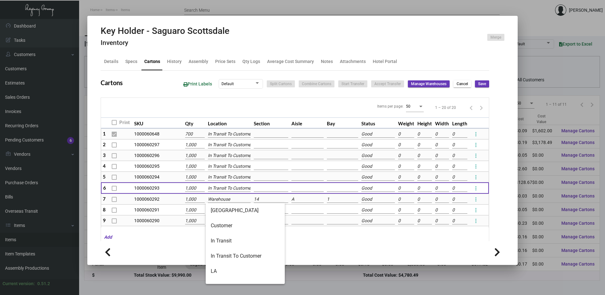
click at [227, 197] on input "Warehouse" at bounding box center [229, 199] width 42 height 7
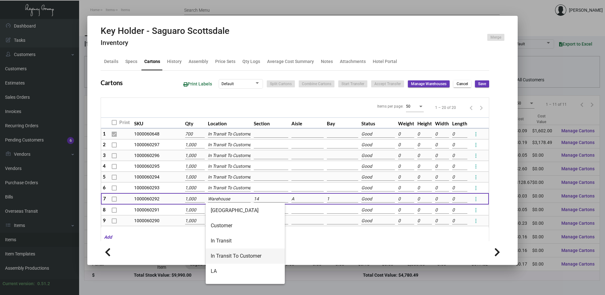
click at [241, 250] on span "In Transit To Customer" at bounding box center [245, 256] width 69 height 15
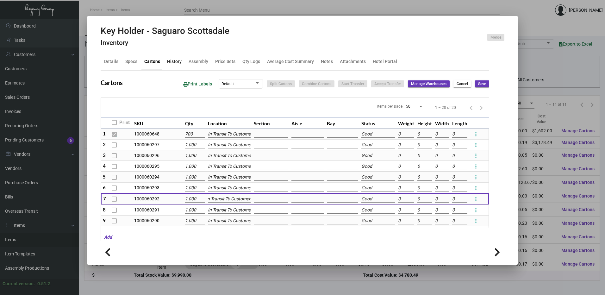
click at [169, 64] on div "History" at bounding box center [174, 61] width 15 height 7
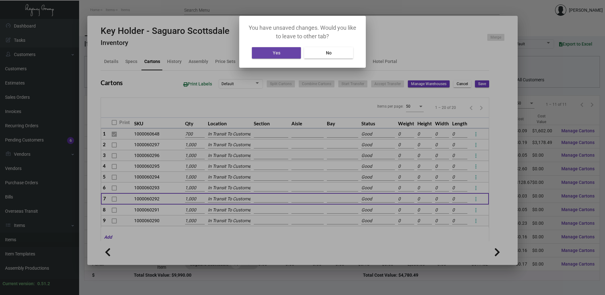
click at [286, 54] on button "Yes" at bounding box center [276, 52] width 49 height 11
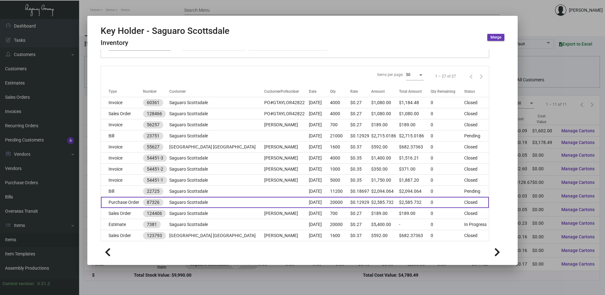
click at [130, 205] on td "Purchase Order" at bounding box center [122, 202] width 42 height 11
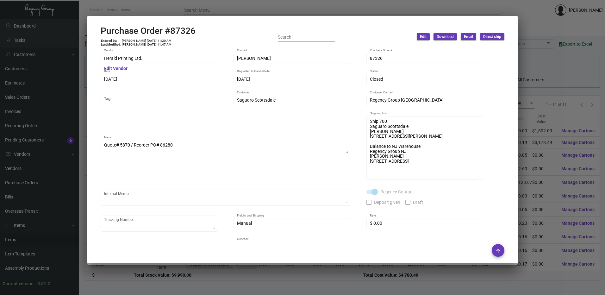
click at [317, 10] on div at bounding box center [302, 147] width 605 height 295
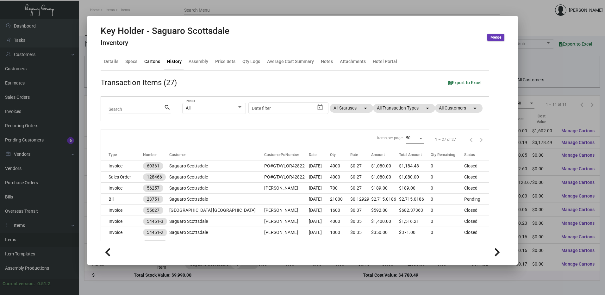
click at [149, 62] on div "Cartons" at bounding box center [152, 61] width 16 height 7
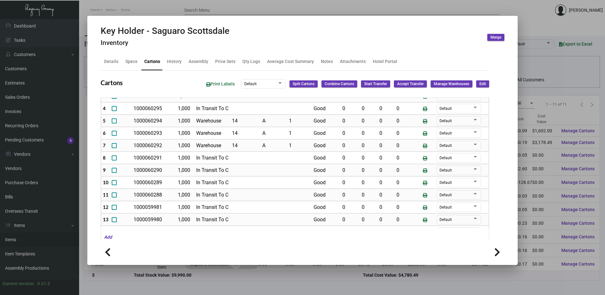
drag, startPoint x: 480, startPoint y: 85, endPoint x: 341, endPoint y: 167, distance: 161.3
click at [480, 85] on span "Edit" at bounding box center [483, 83] width 7 height 5
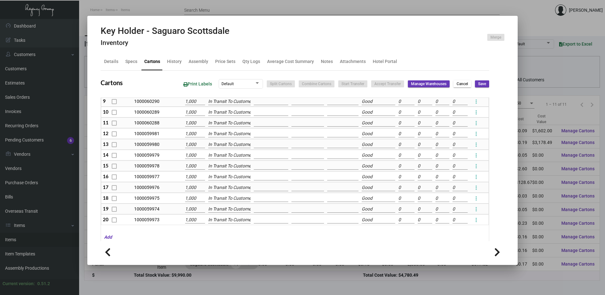
scroll to position [121, 0]
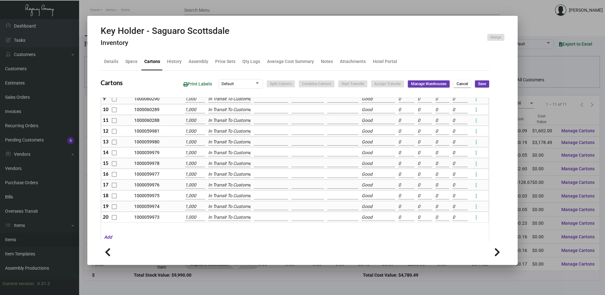
click at [462, 85] on span "Cancel" at bounding box center [462, 83] width 11 height 5
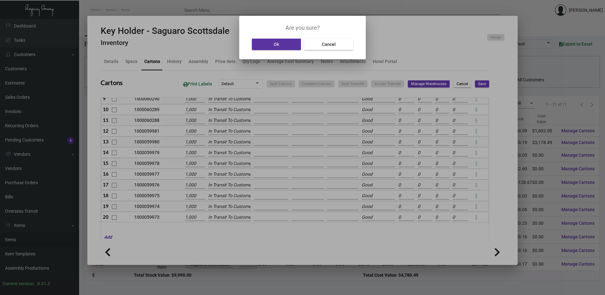
click at [292, 47] on button "Ok" at bounding box center [276, 44] width 49 height 11
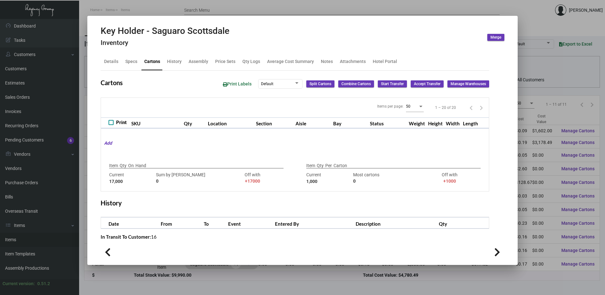
scroll to position [0, 0]
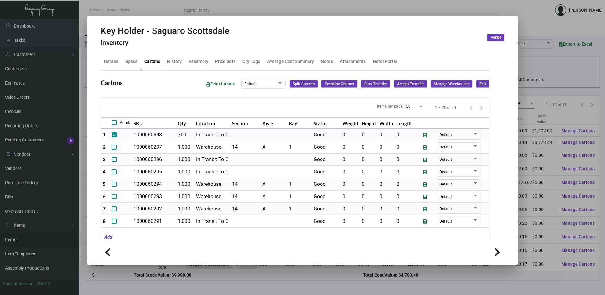
click at [311, 10] on div at bounding box center [302, 147] width 605 height 295
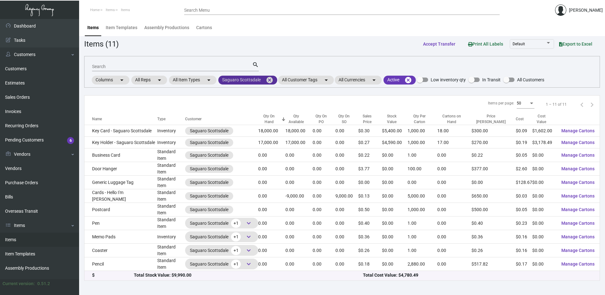
click at [255, 80] on mat-chip "Saguaro Scottsdale cancel" at bounding box center [247, 80] width 59 height 9
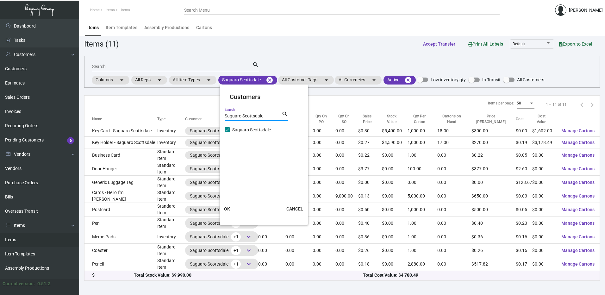
click at [254, 117] on input "Saguaro Scottsdale" at bounding box center [253, 116] width 57 height 5
click at [226, 131] on span at bounding box center [227, 129] width 5 height 5
click at [227, 132] on input "Saguaro Scottsdale" at bounding box center [227, 132] width 0 height 0
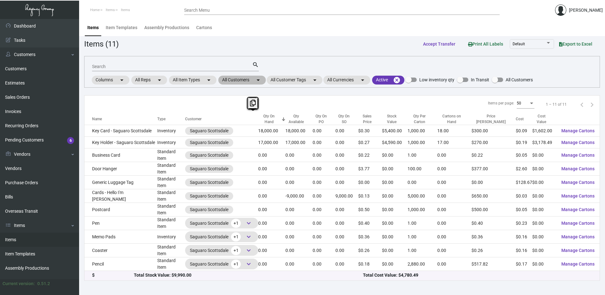
click at [246, 76] on mat-chip "All Customers arrow_drop_down" at bounding box center [241, 80] width 47 height 9
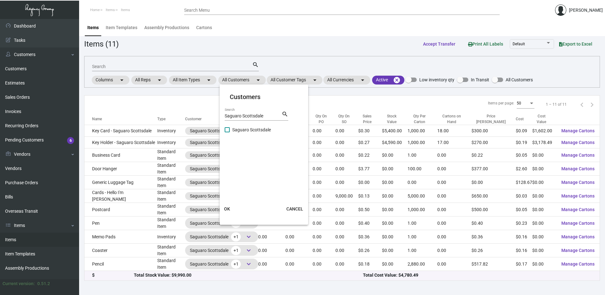
click at [247, 116] on input "Saguaro Scottsdale" at bounding box center [253, 116] width 57 height 5
click at [228, 131] on span at bounding box center [227, 129] width 5 height 5
click at [227, 132] on input "[GEOGRAPHIC_DATA] [GEOGRAPHIC_DATA]" at bounding box center [227, 132] width 0 height 0
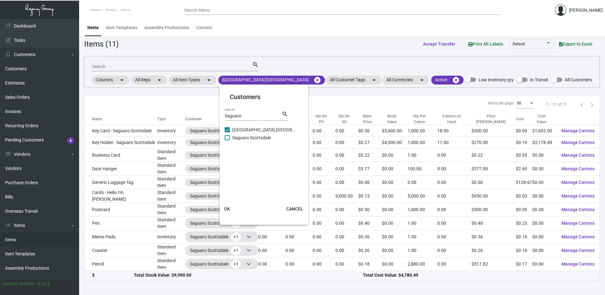
click at [227, 209] on span "OK" at bounding box center [227, 208] width 6 height 5
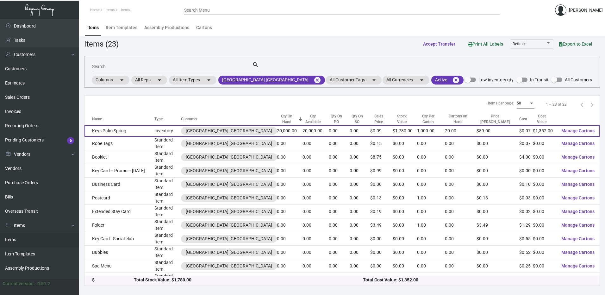
click at [154, 131] on td "Inventory" at bounding box center [167, 131] width 26 height 12
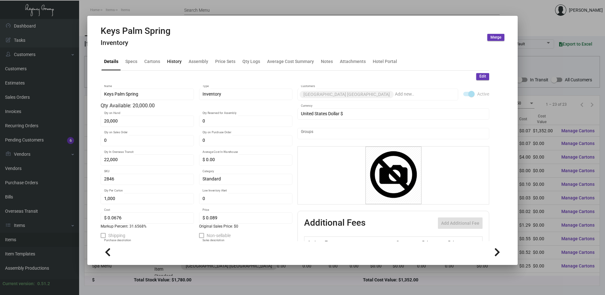
click at [176, 58] on div "History" at bounding box center [175, 61] width 20 height 15
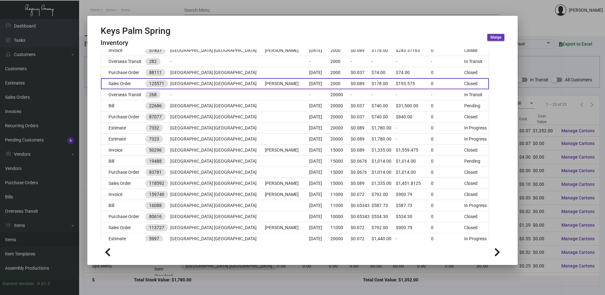
scroll to position [145, 0]
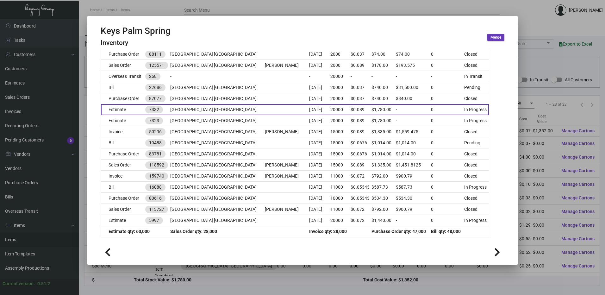
click at [131, 110] on td "Estimate" at bounding box center [123, 109] width 44 height 11
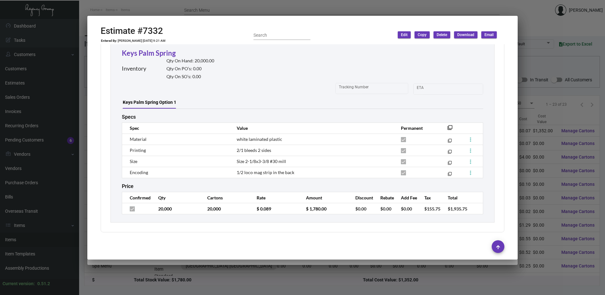
scroll to position [329, 0]
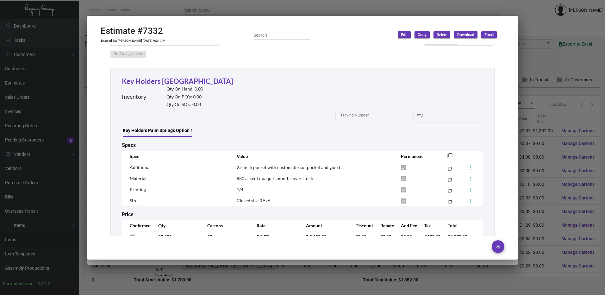
click at [214, 9] on div at bounding box center [302, 147] width 605 height 295
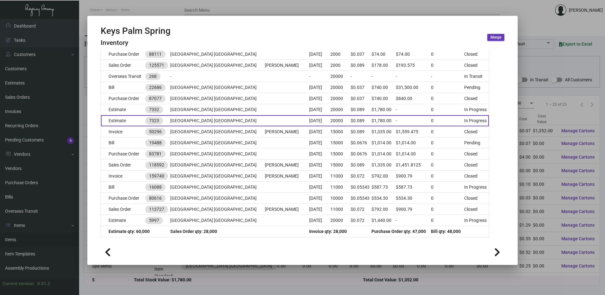
click at [131, 119] on td "Estimate" at bounding box center [123, 120] width 44 height 11
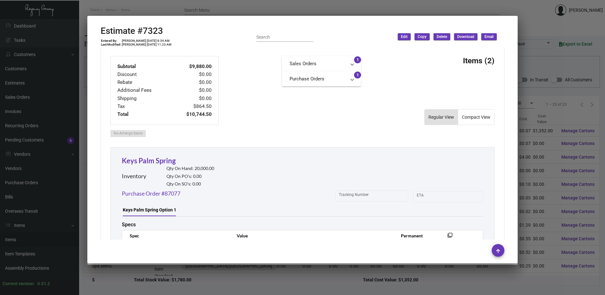
scroll to position [253, 0]
click at [151, 31] on h2 "Estimate #7323" at bounding box center [136, 31] width 71 height 11
copy h2 "7323"
click at [210, 12] on div at bounding box center [302, 147] width 605 height 295
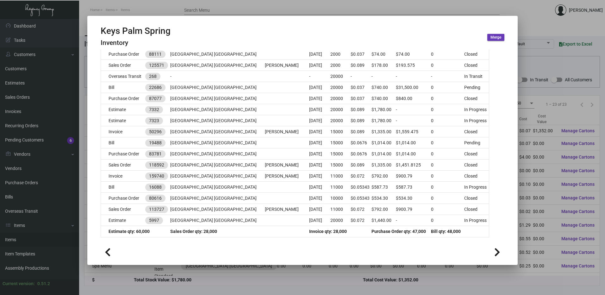
click at [187, 10] on div at bounding box center [302, 147] width 605 height 295
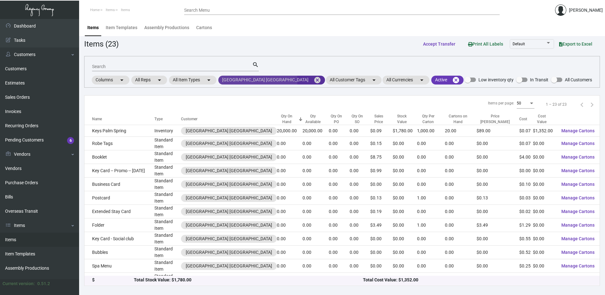
click at [259, 81] on mat-chip "[GEOGRAPHIC_DATA] [GEOGRAPHIC_DATA] cancel" at bounding box center [271, 80] width 107 height 9
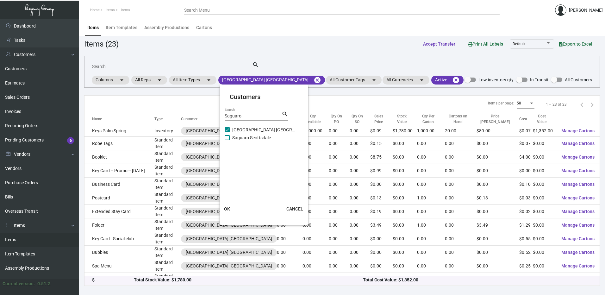
click at [277, 130] on span "[GEOGRAPHIC_DATA] [GEOGRAPHIC_DATA]" at bounding box center [263, 130] width 63 height 8
click at [227, 132] on input "[GEOGRAPHIC_DATA] [GEOGRAPHIC_DATA]" at bounding box center [227, 132] width 0 height 0
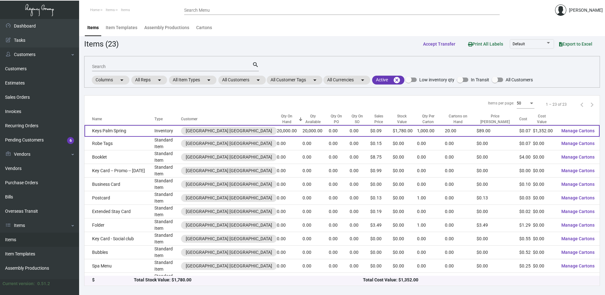
click at [277, 130] on td "20,000.00" at bounding box center [290, 131] width 26 height 12
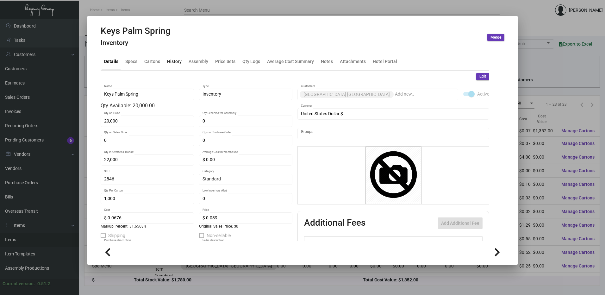
click at [177, 62] on div "History" at bounding box center [174, 61] width 15 height 7
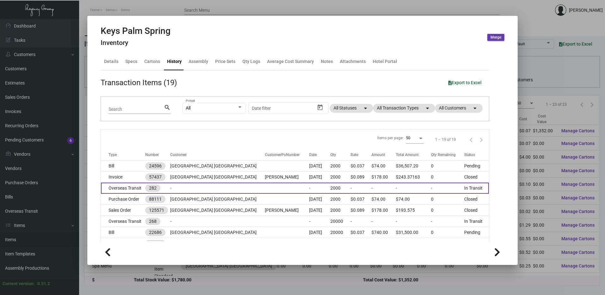
click at [124, 184] on td "Overseas Transit" at bounding box center [123, 188] width 44 height 11
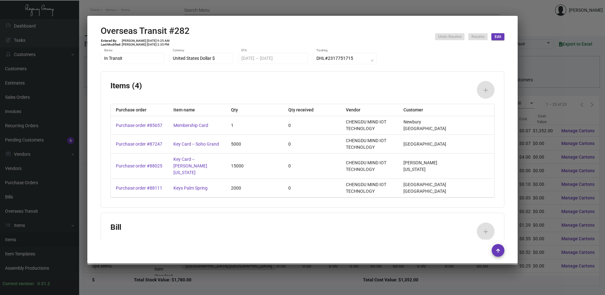
click at [167, 15] on div at bounding box center [302, 147] width 605 height 295
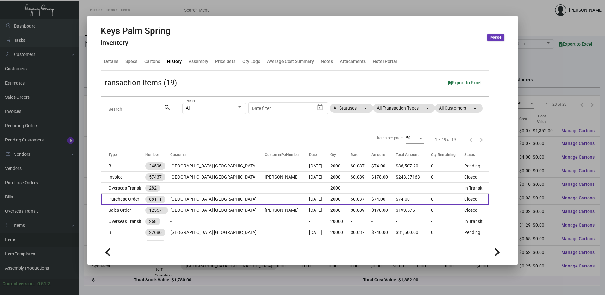
click at [132, 197] on td "Purchase Order" at bounding box center [123, 199] width 44 height 11
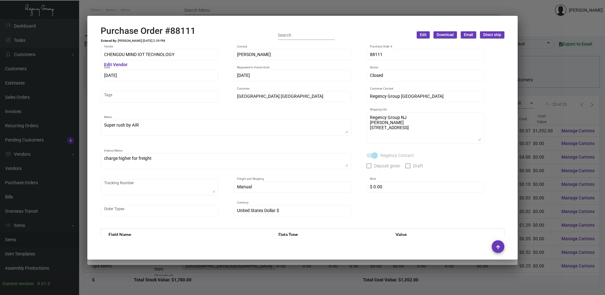
click at [217, 7] on div at bounding box center [302, 147] width 605 height 295
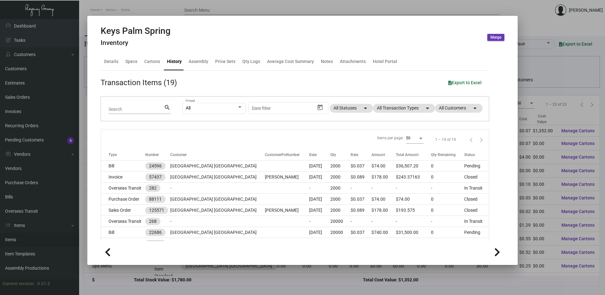
click at [509, 8] on div at bounding box center [302, 147] width 605 height 295
